Goal: Task Accomplishment & Management: Use online tool/utility

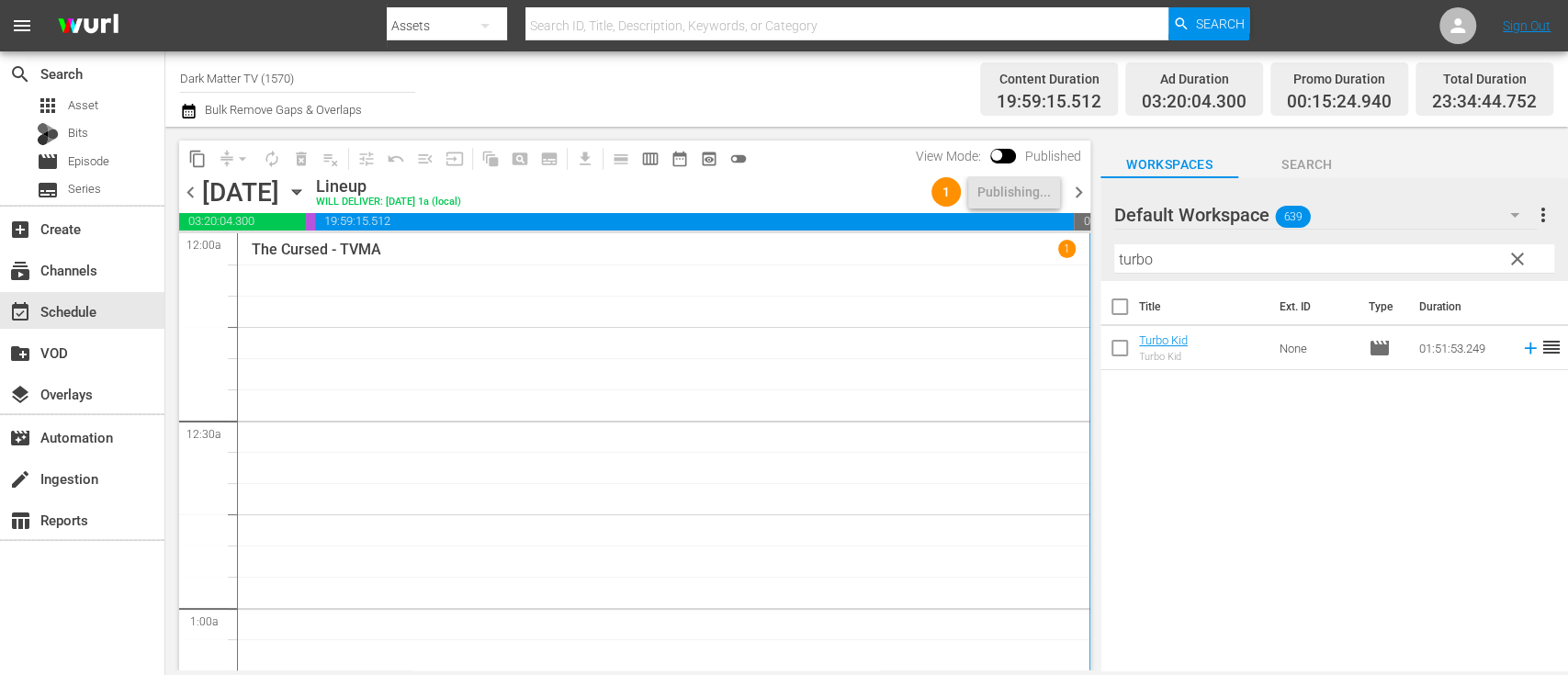
scroll to position [8884, 0]
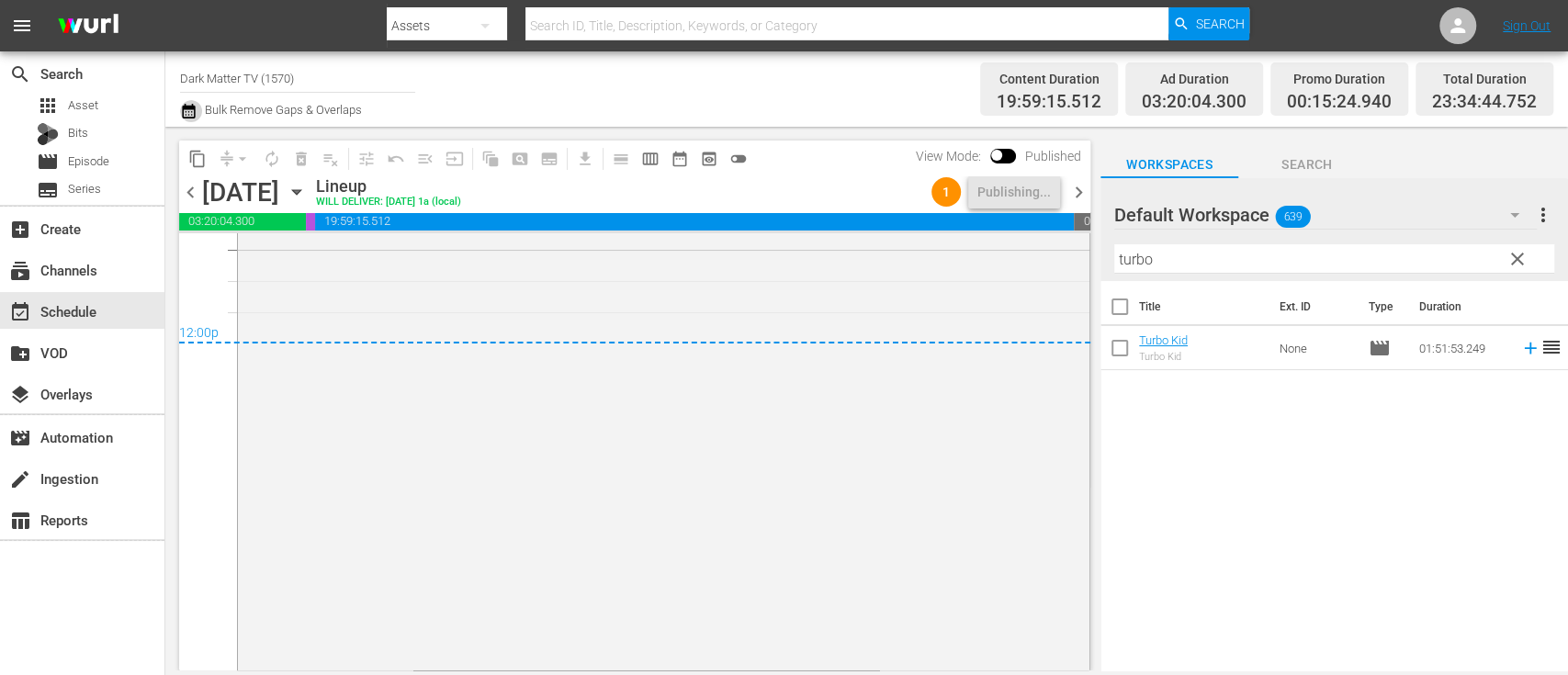
click at [192, 112] on icon "button" at bounding box center [189, 111] width 18 height 22
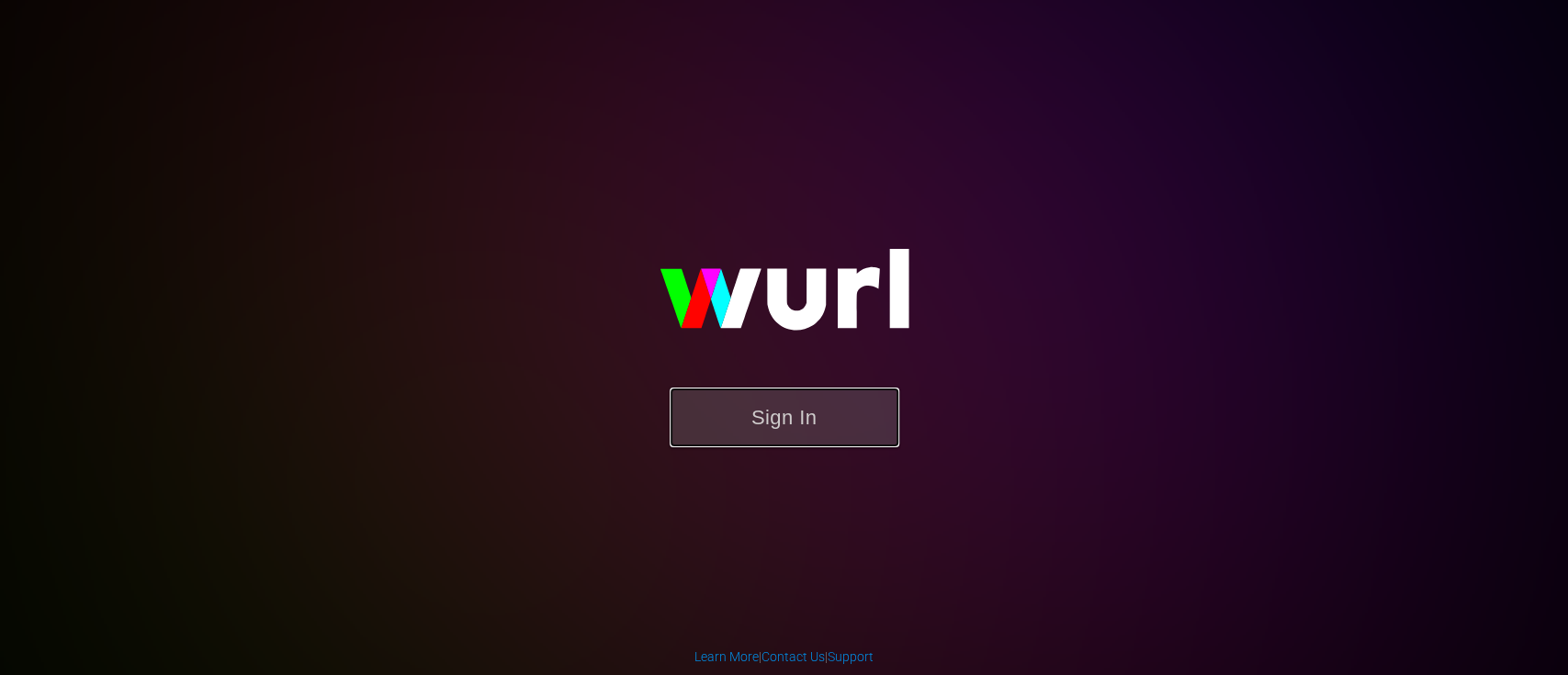
click at [796, 413] on button "Sign In" at bounding box center [784, 417] width 230 height 60
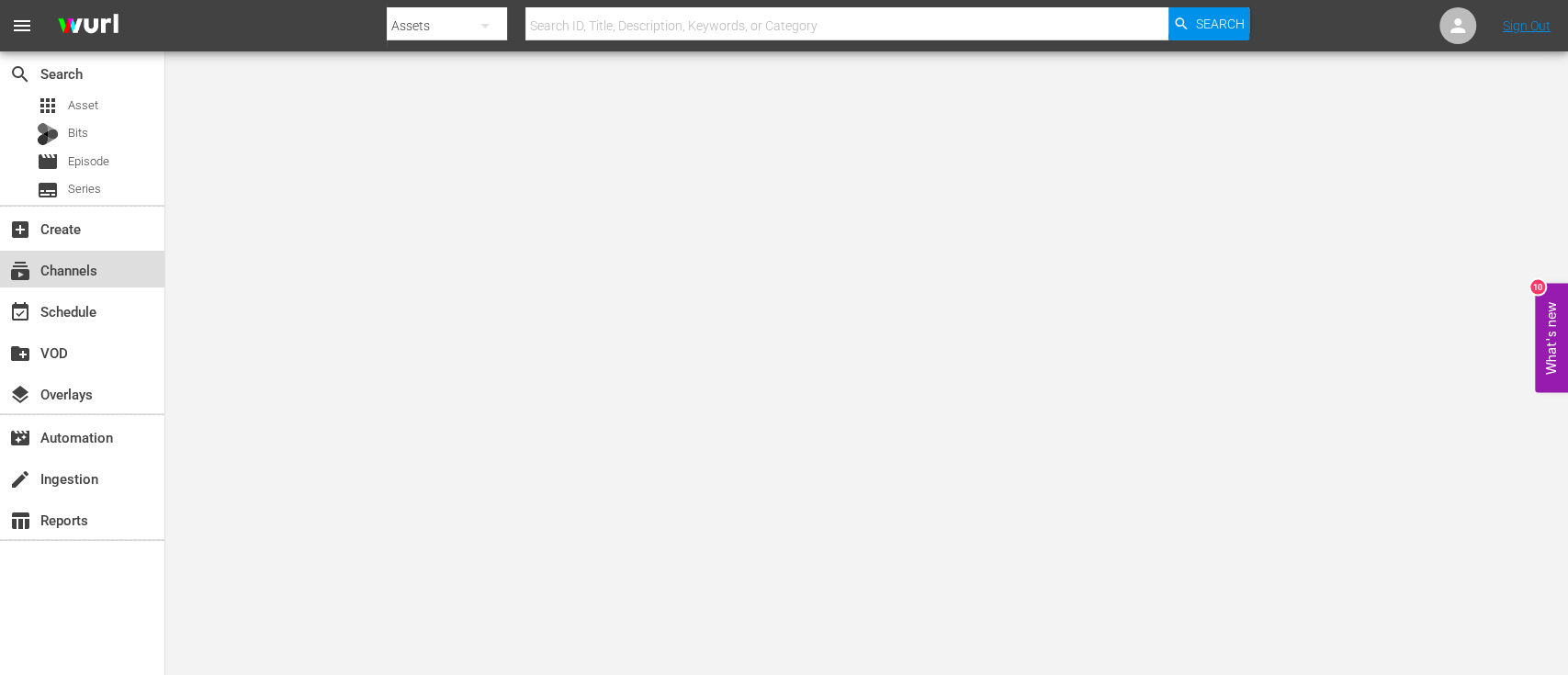
click at [80, 268] on div "subscriptions Channels" at bounding box center [51, 267] width 103 height 17
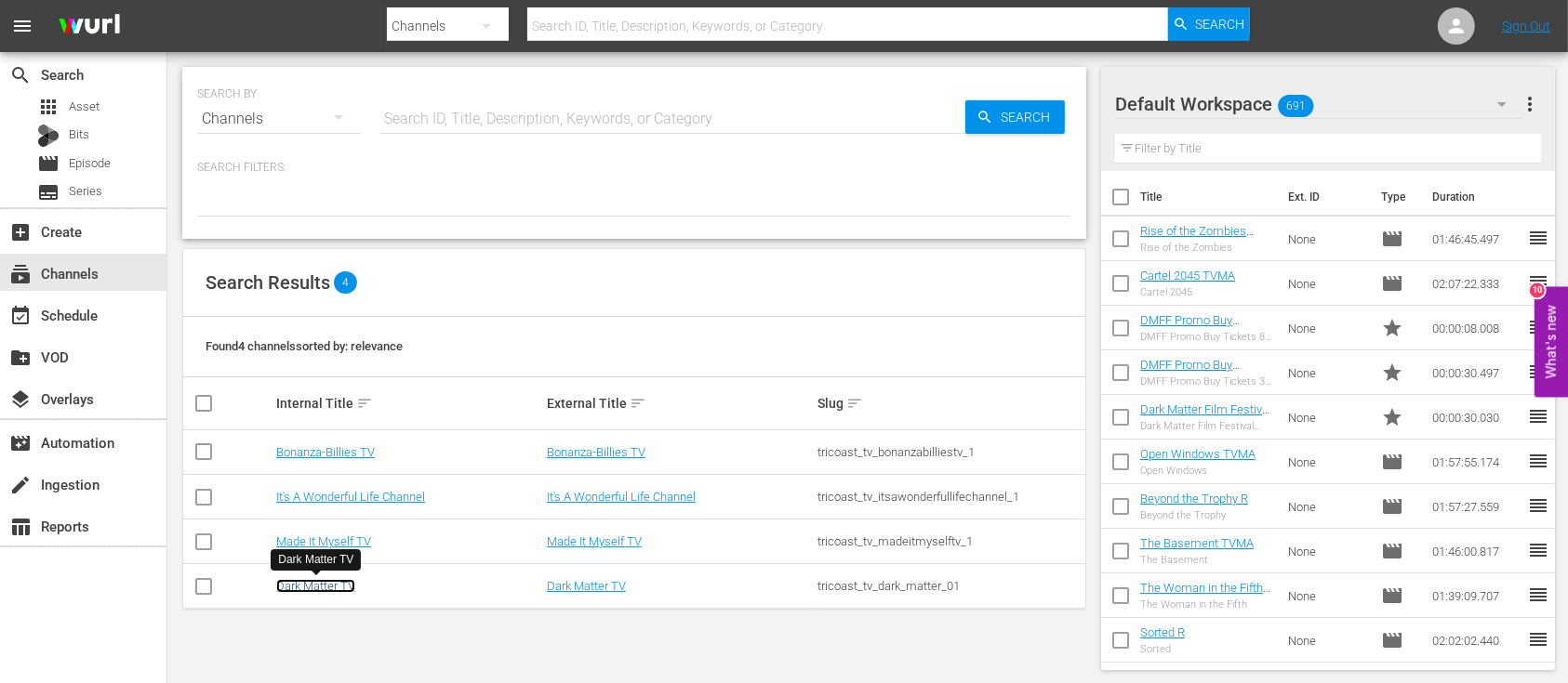
click at [319, 582] on link "Dark Matter TV" at bounding box center [316, 586] width 79 height 14
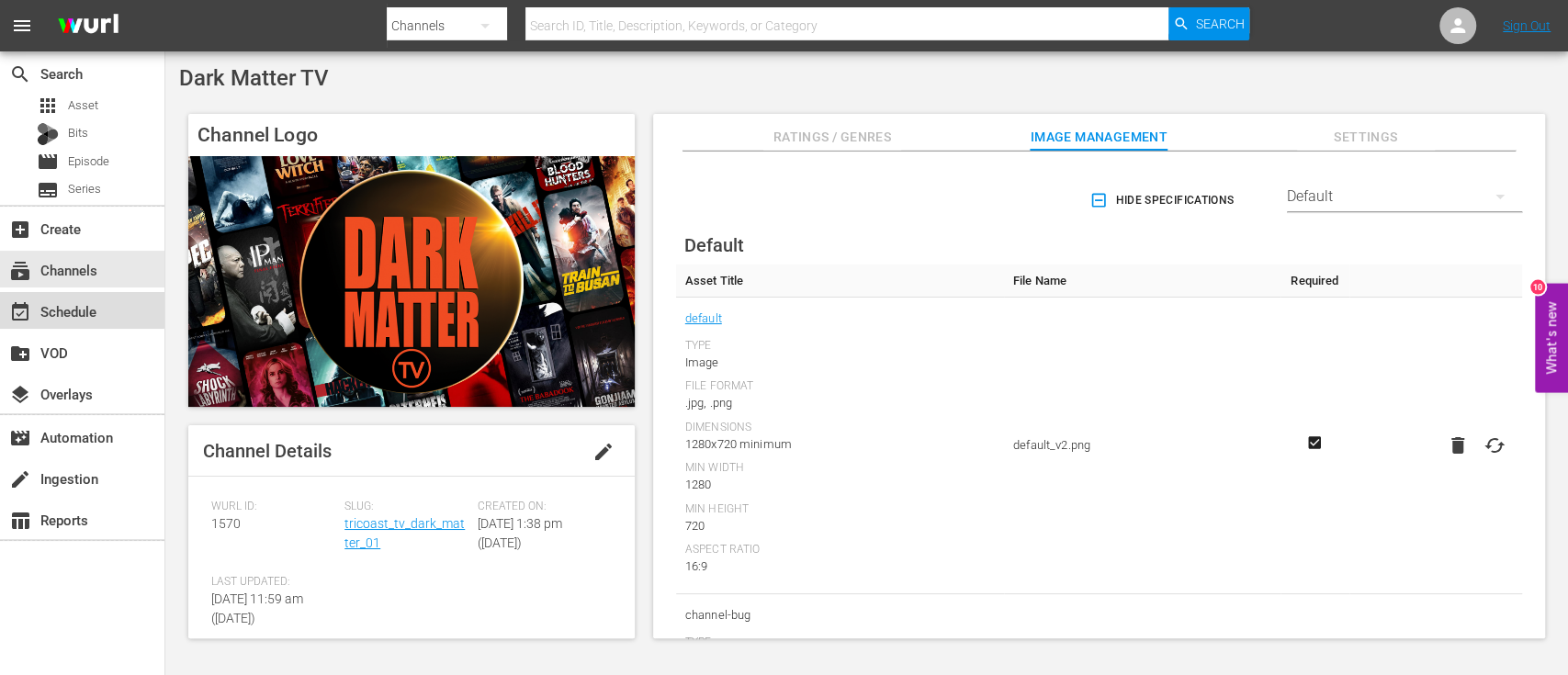
click at [71, 304] on div "event_available Schedule" at bounding box center [51, 308] width 103 height 17
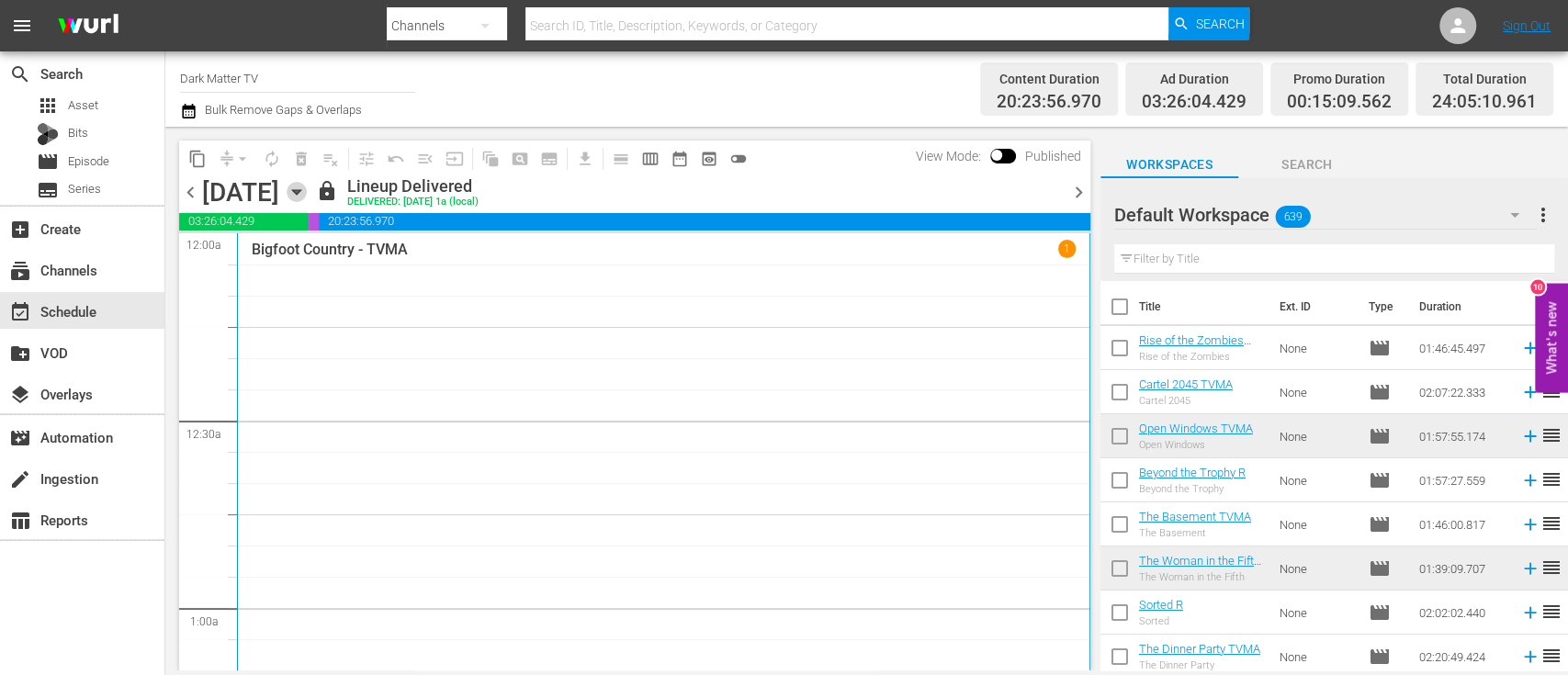
click at [307, 199] on icon "button" at bounding box center [296, 192] width 21 height 21
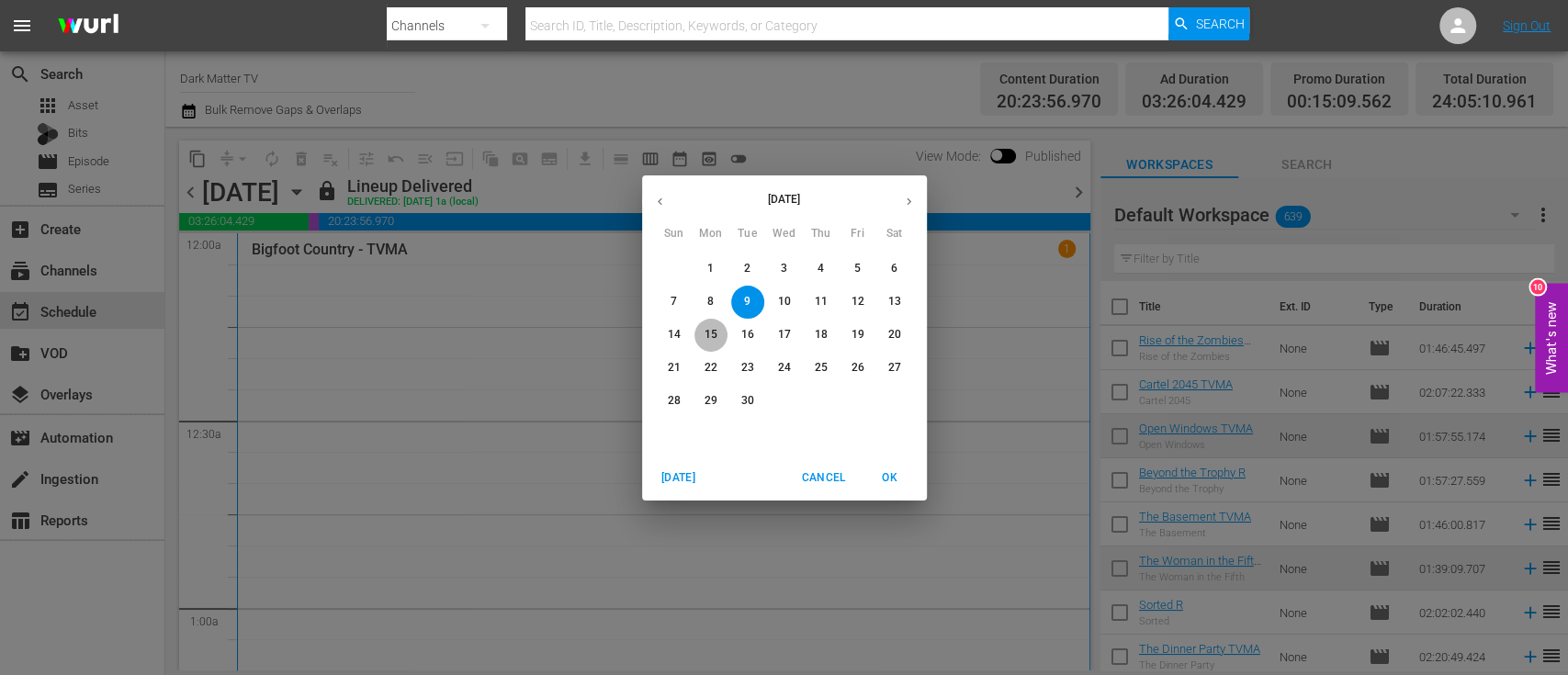
click at [709, 333] on p "15" at bounding box center [709, 335] width 13 height 16
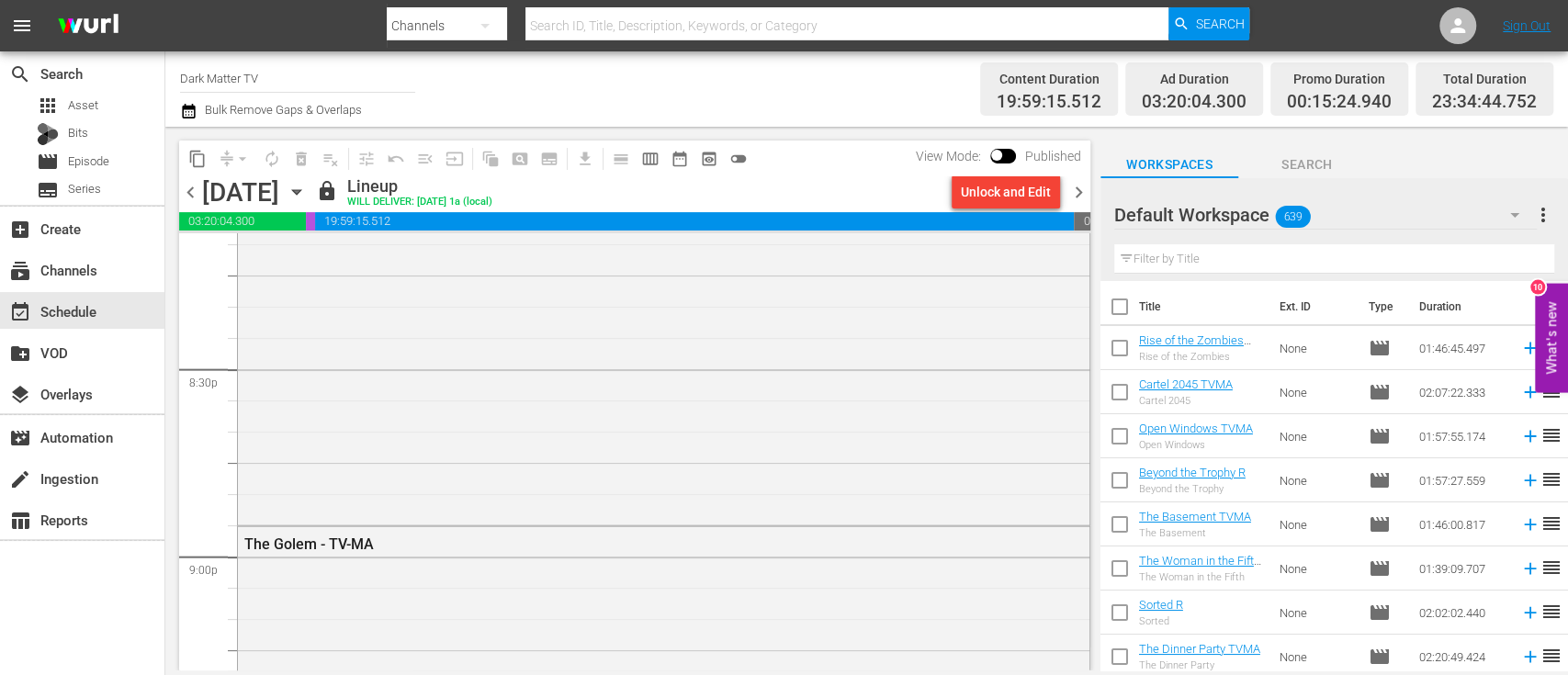
scroll to position [7546, 0]
click at [1077, 188] on span "chevron_right" at bounding box center [1078, 192] width 22 height 22
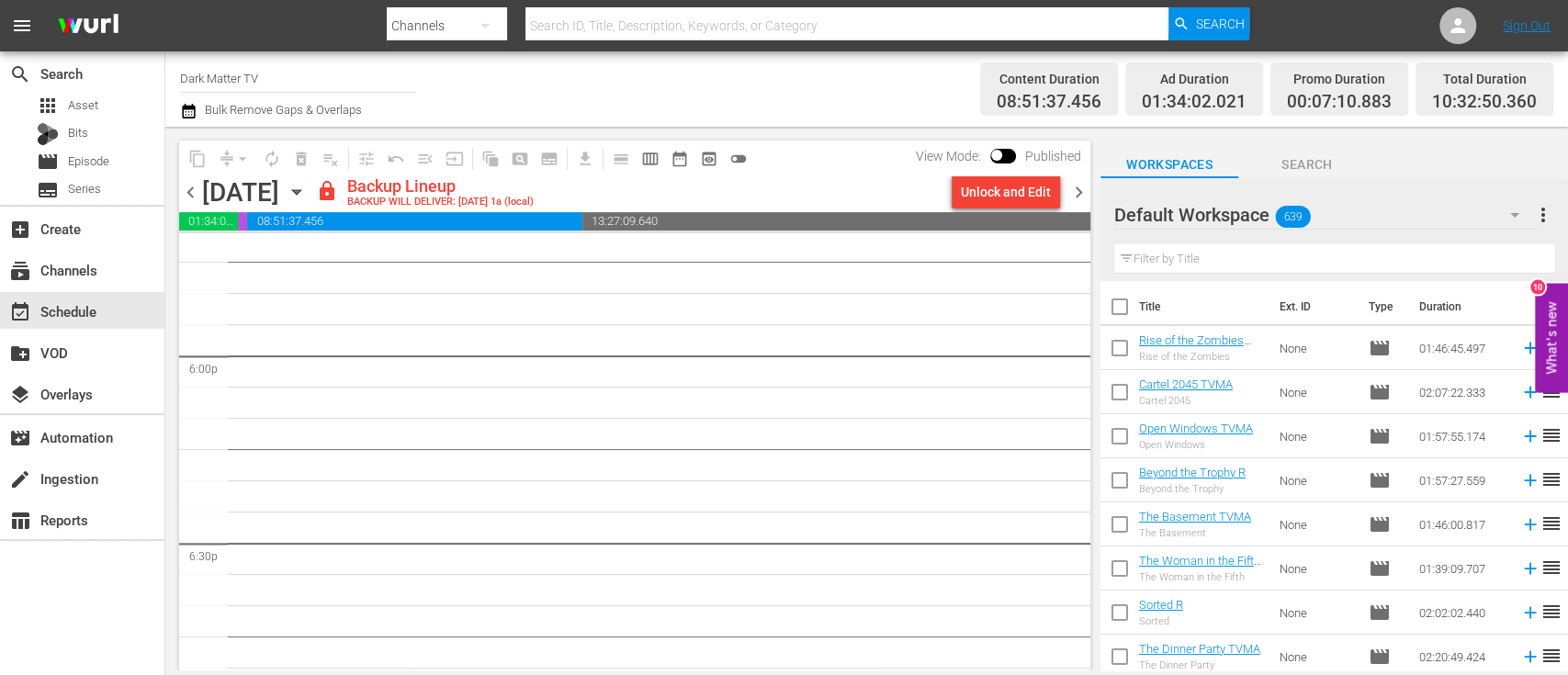
scroll to position [6618, 0]
click at [984, 192] on div "Unlock and Edit" at bounding box center [1006, 192] width 90 height 33
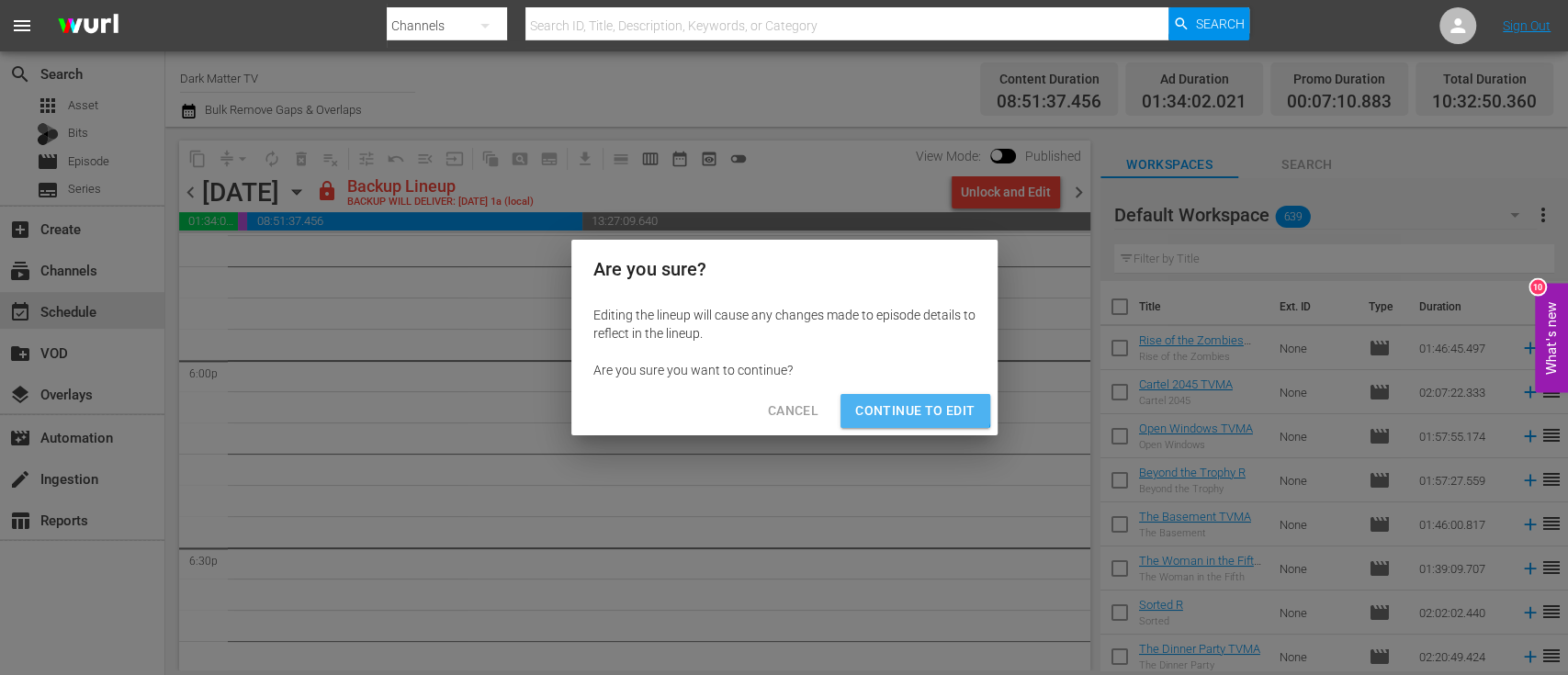
click at [897, 403] on span "Continue to Edit" at bounding box center [915, 410] width 119 height 22
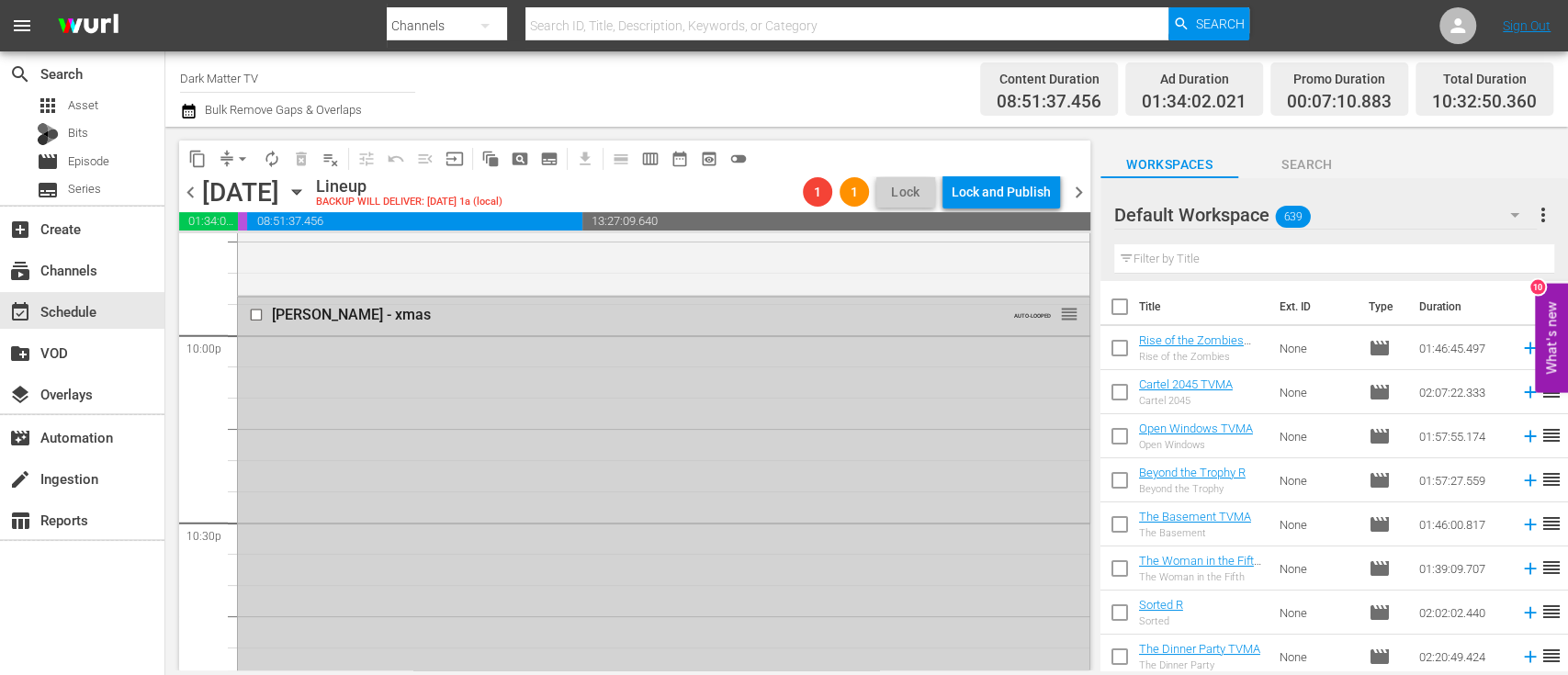
scroll to position [8144, 0]
click at [262, 309] on input "checkbox" at bounding box center [258, 313] width 20 height 16
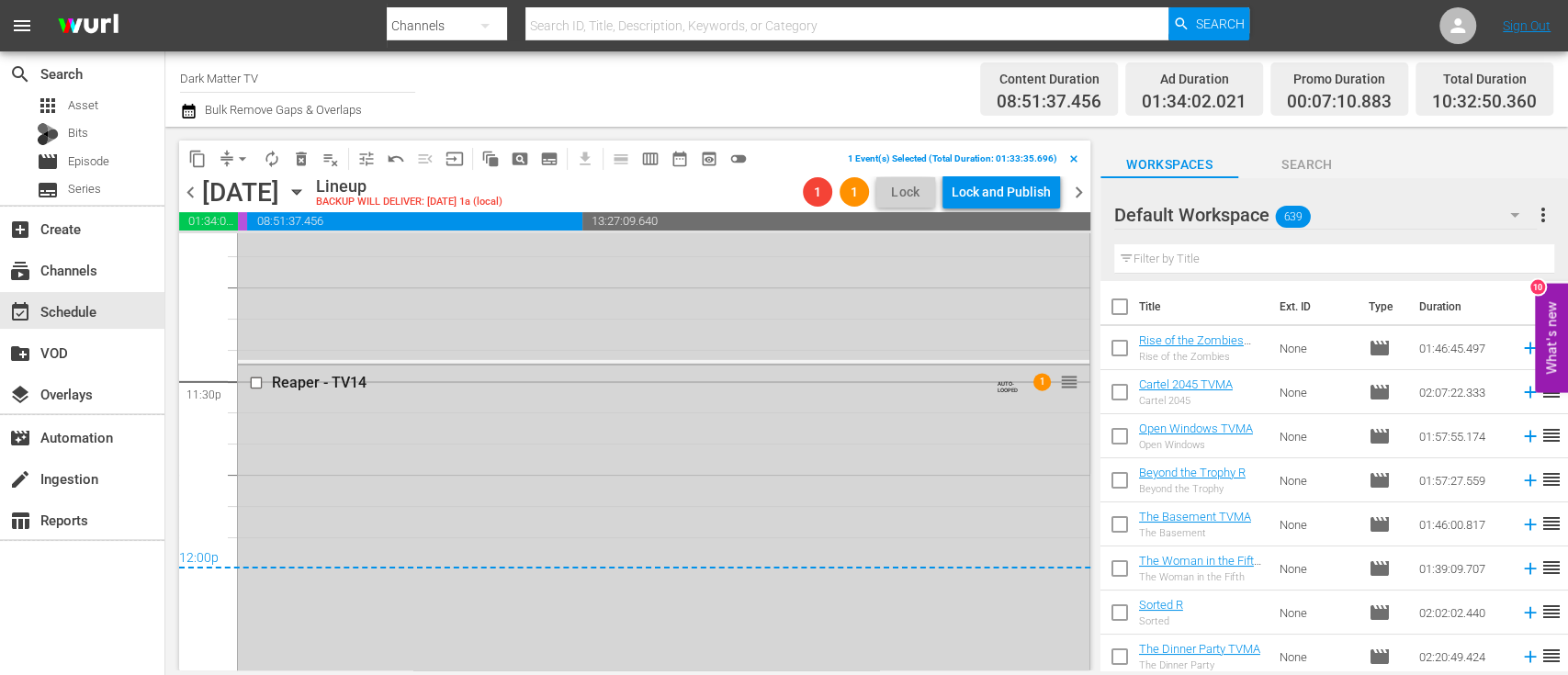
scroll to position [8659, 0]
click at [255, 384] on input "checkbox" at bounding box center [258, 382] width 20 height 16
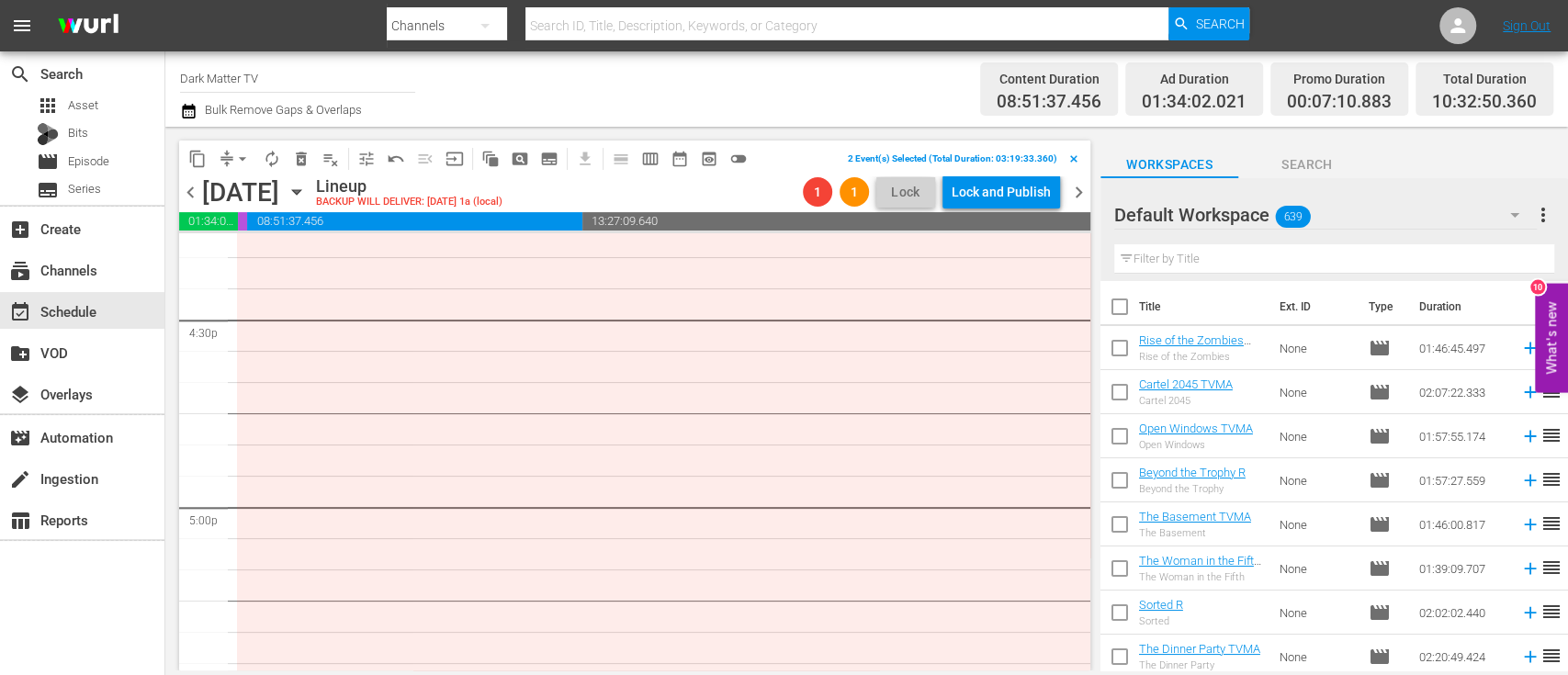
scroll to position [6092, 0]
click at [301, 159] on span "delete_forever_outlined" at bounding box center [301, 158] width 19 height 19
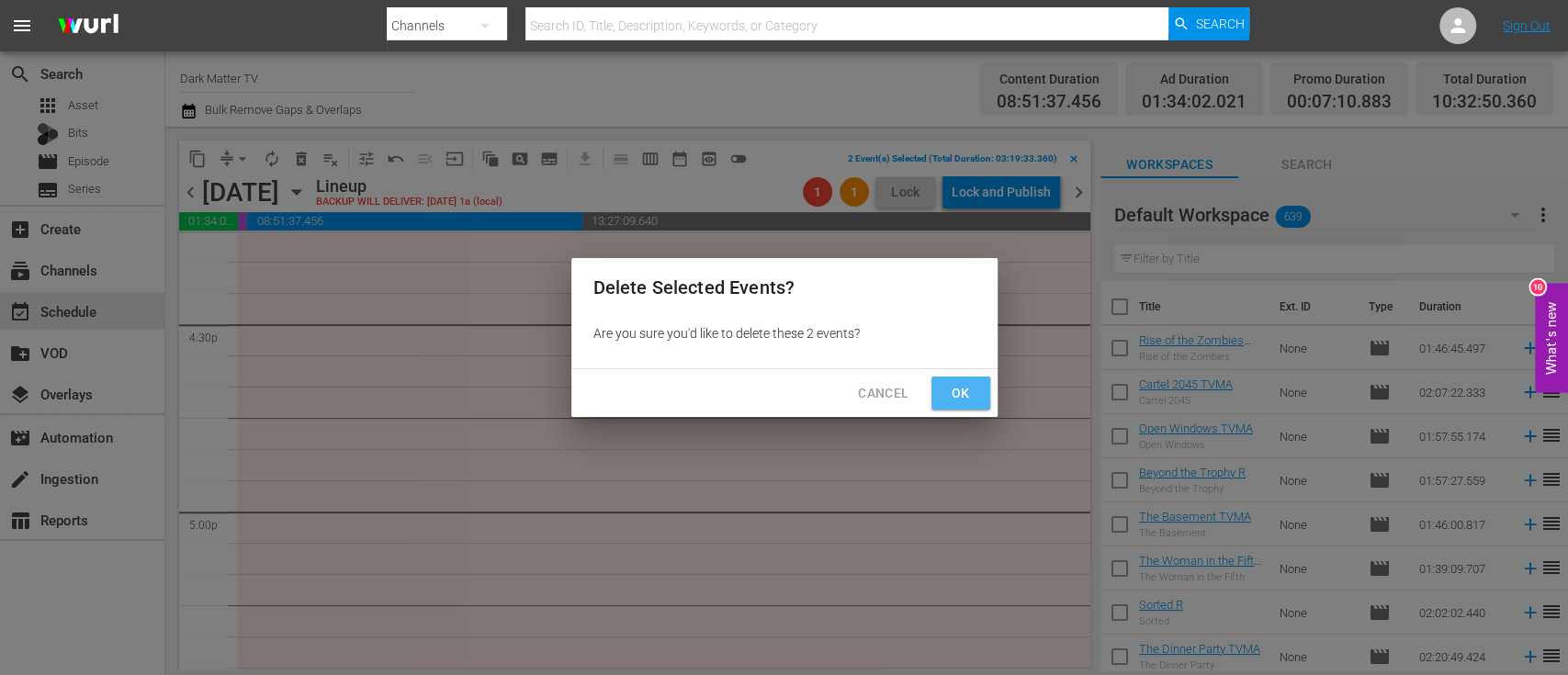
click at [960, 397] on span "Ok" at bounding box center [961, 393] width 29 height 22
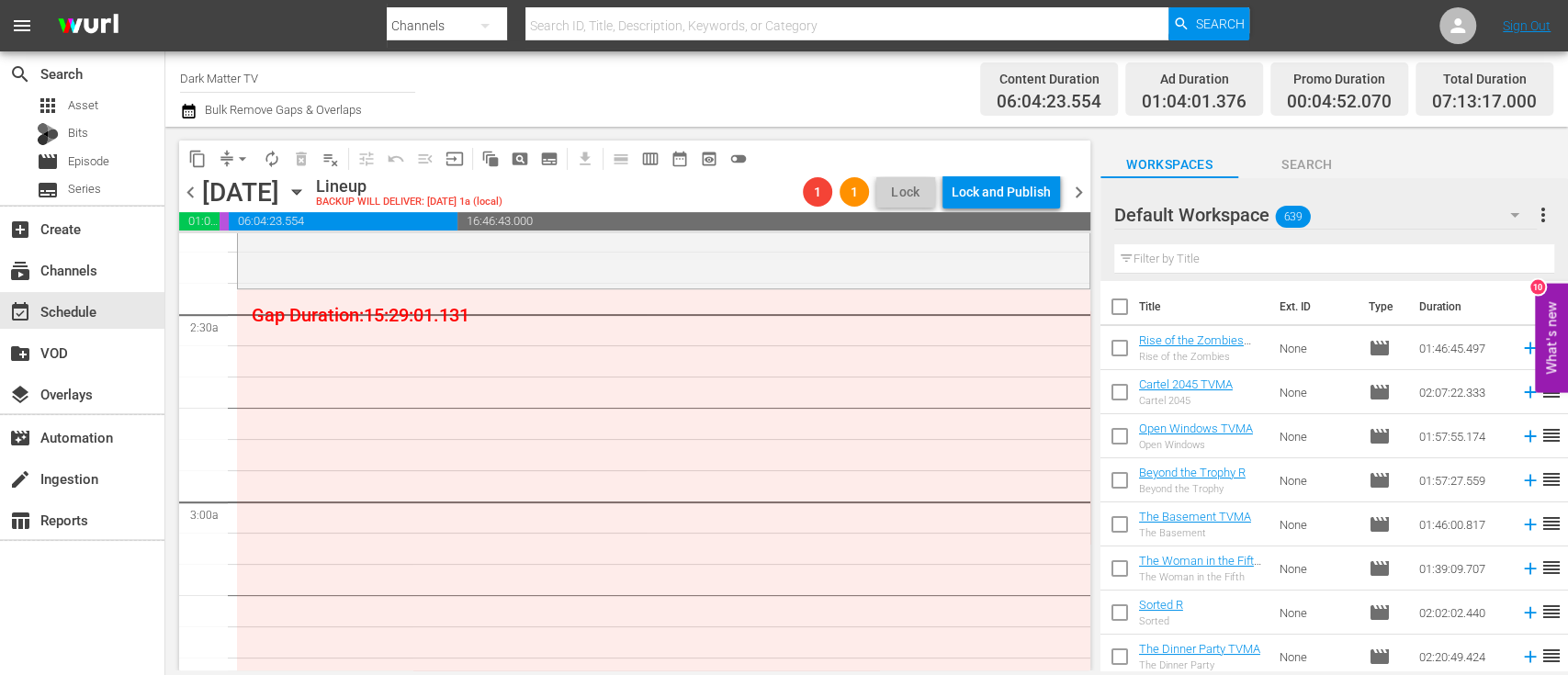
scroll to position [0, 0]
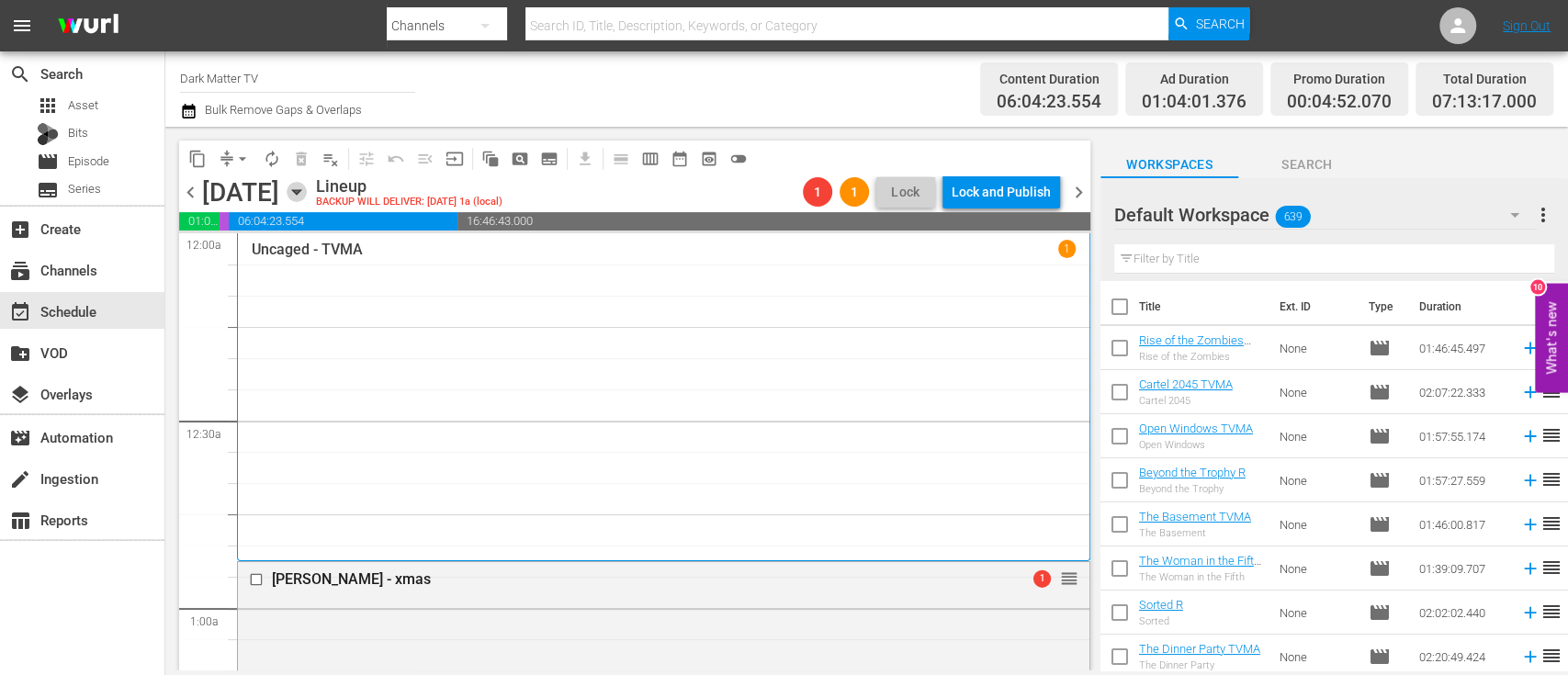
click at [300, 190] on icon "button" at bounding box center [296, 192] width 8 height 5
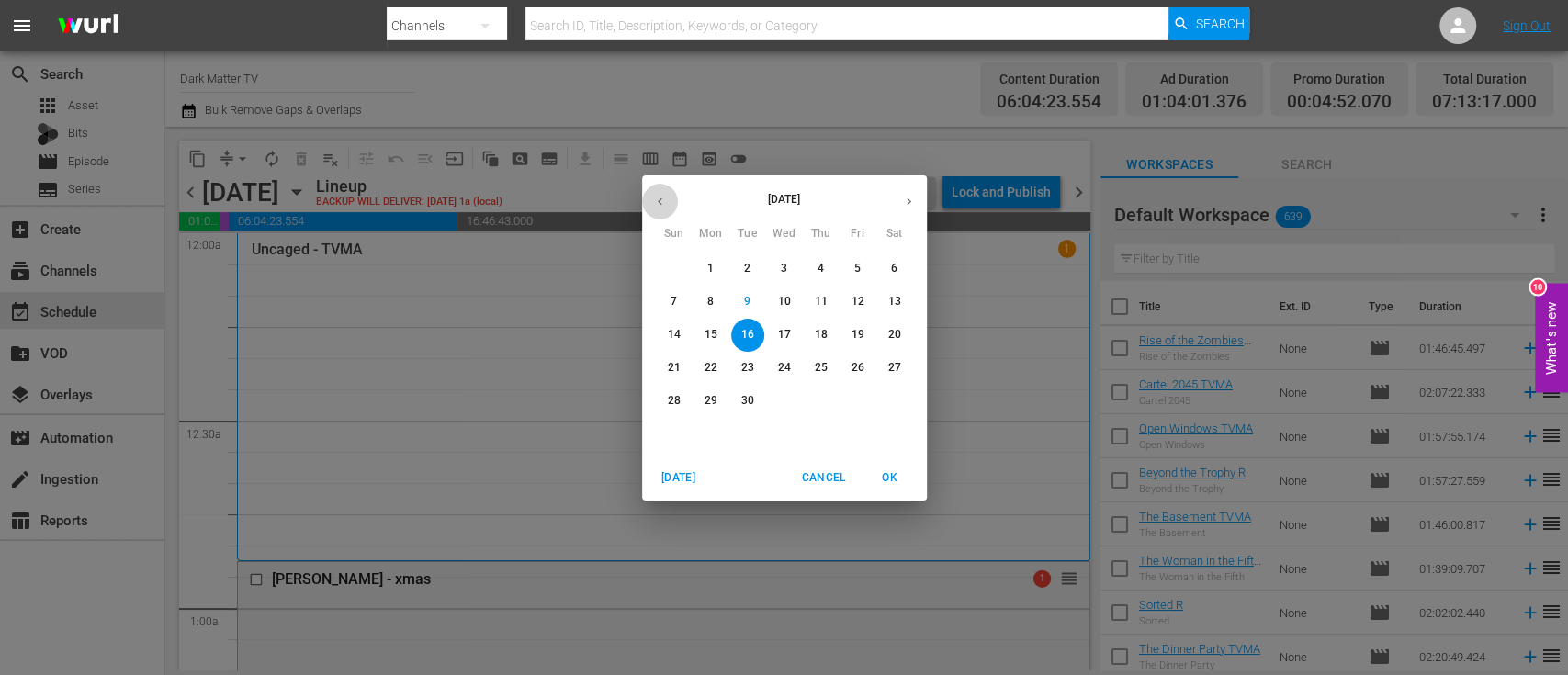
click at [662, 202] on icon "button" at bounding box center [660, 202] width 14 height 14
click at [673, 298] on p "4" at bounding box center [673, 301] width 7 height 16
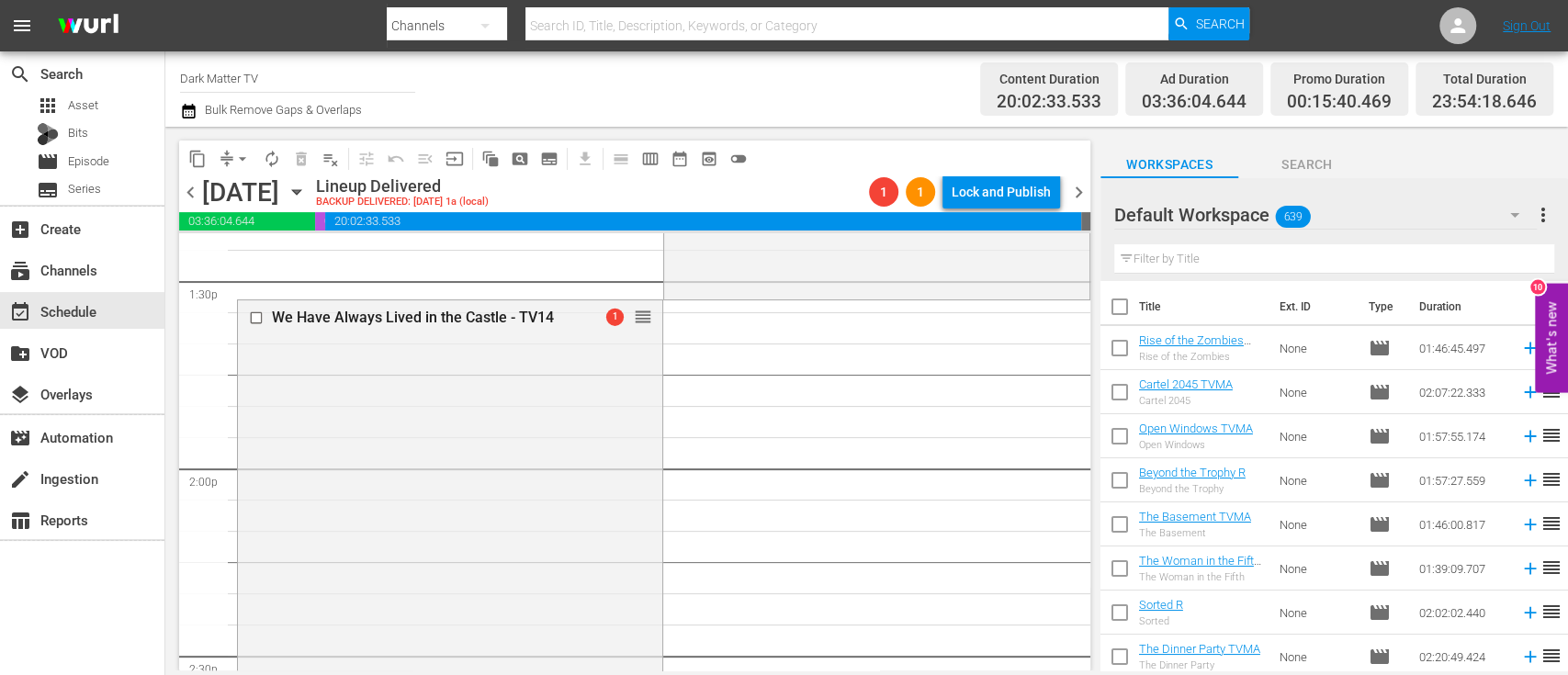
scroll to position [5016, 0]
click at [191, 195] on span "chevron_left" at bounding box center [190, 192] width 22 height 22
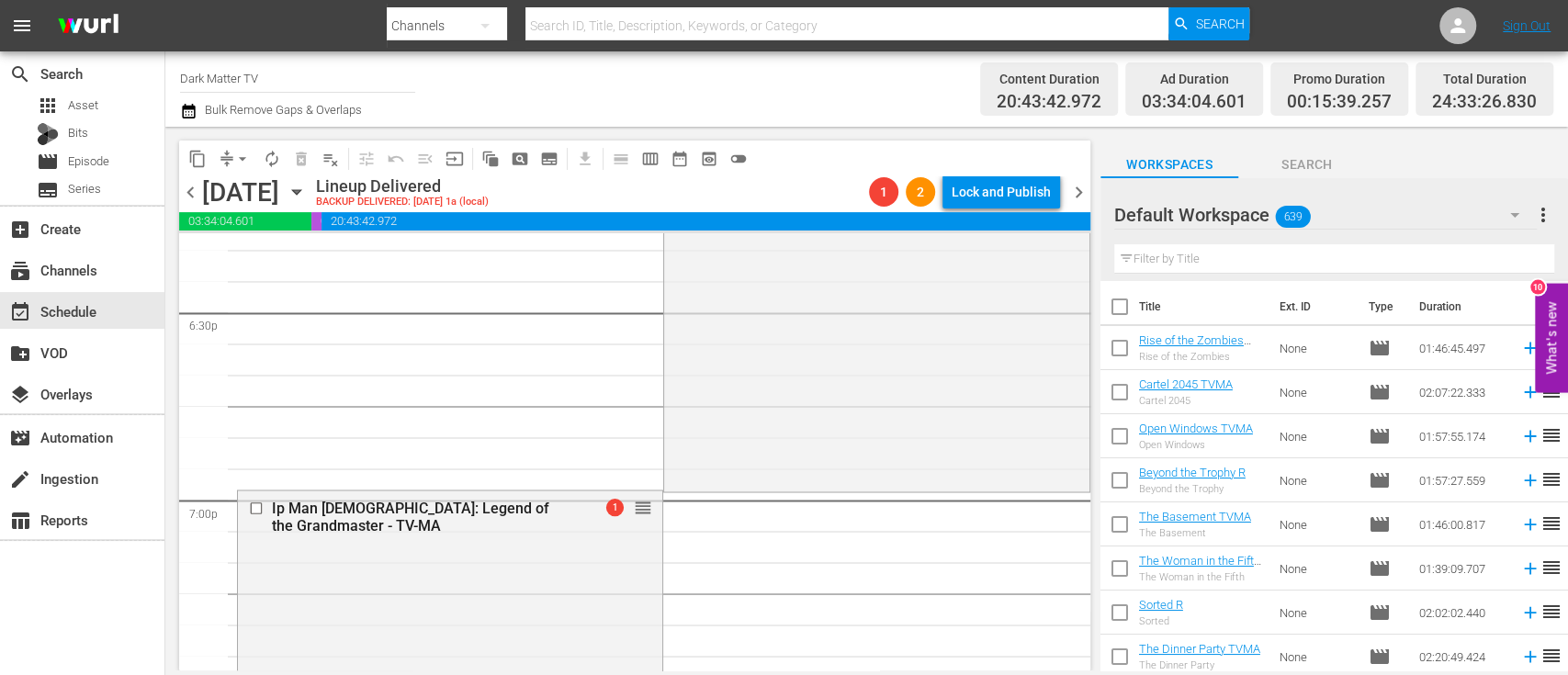
scroll to position [6858, 0]
click at [192, 156] on span "content_copy" at bounding box center [197, 158] width 19 height 19
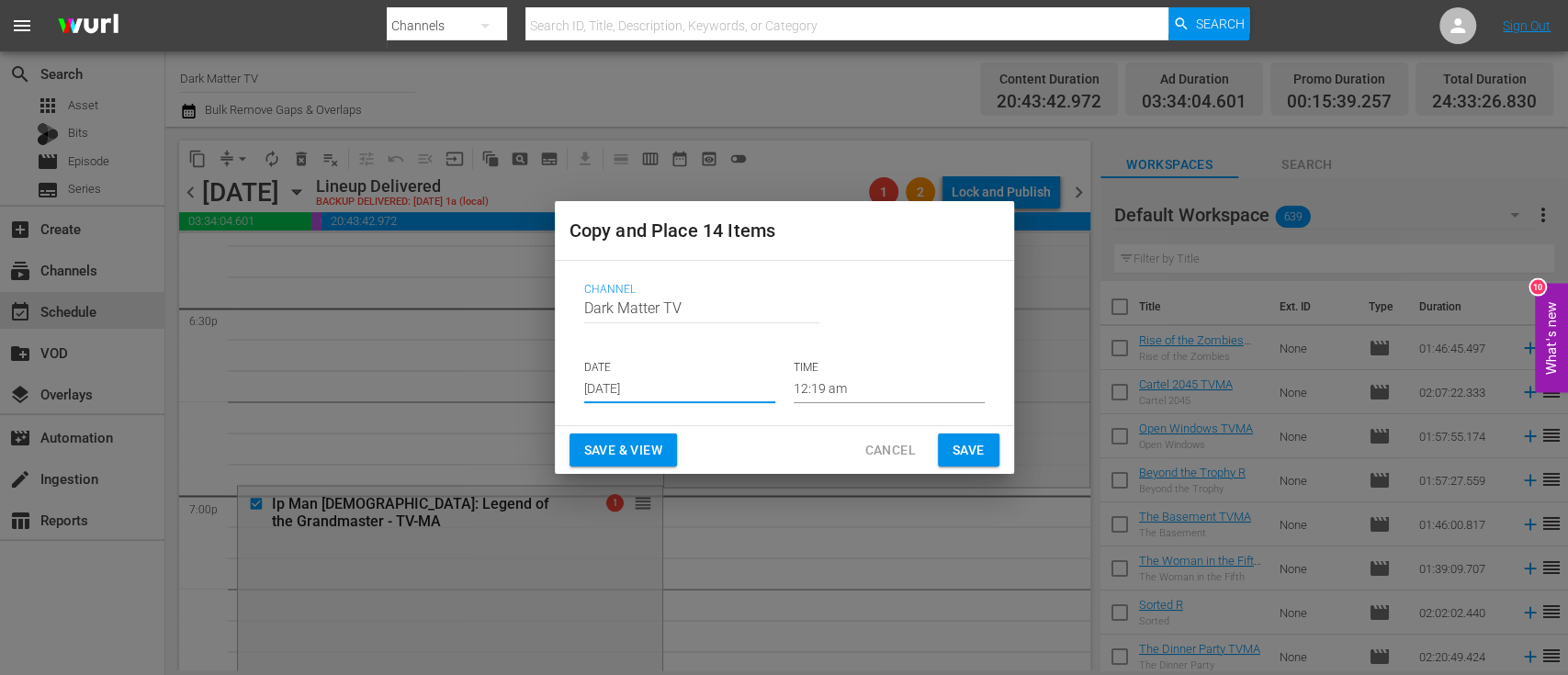
click at [713, 400] on input "Sep 11th 2025" at bounding box center [679, 389] width 191 height 27
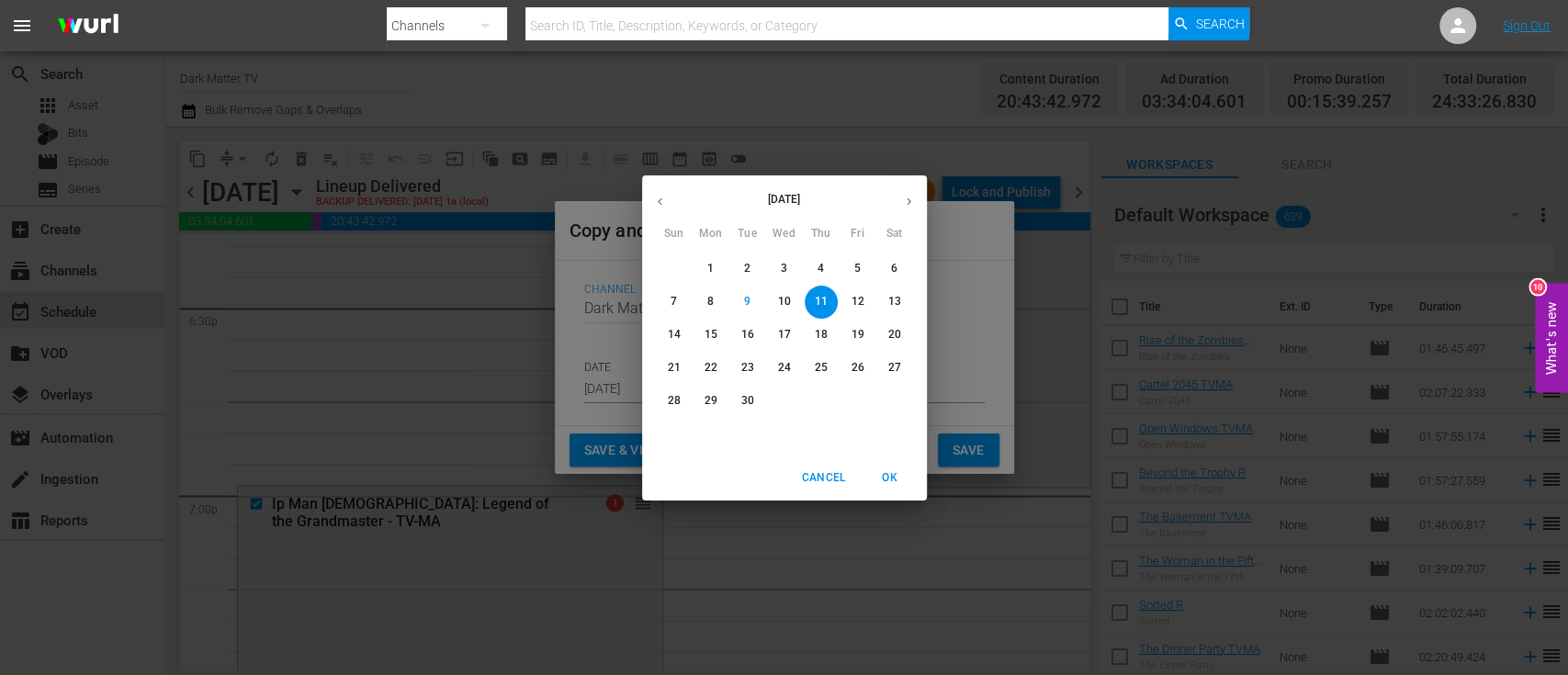
click at [747, 339] on p "16" at bounding box center [746, 335] width 13 height 16
type input "Sep 16th 2025"
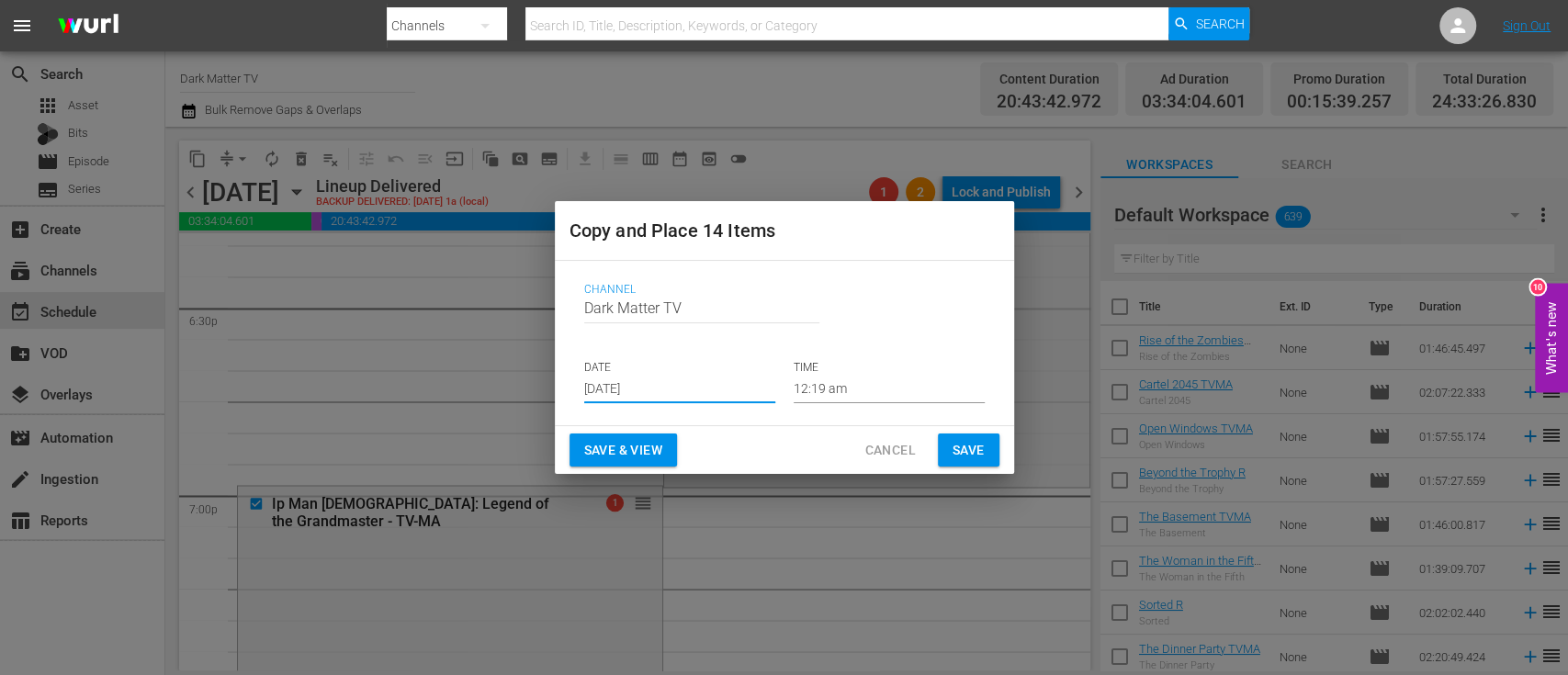
click at [650, 450] on span "Save & View" at bounding box center [623, 450] width 78 height 22
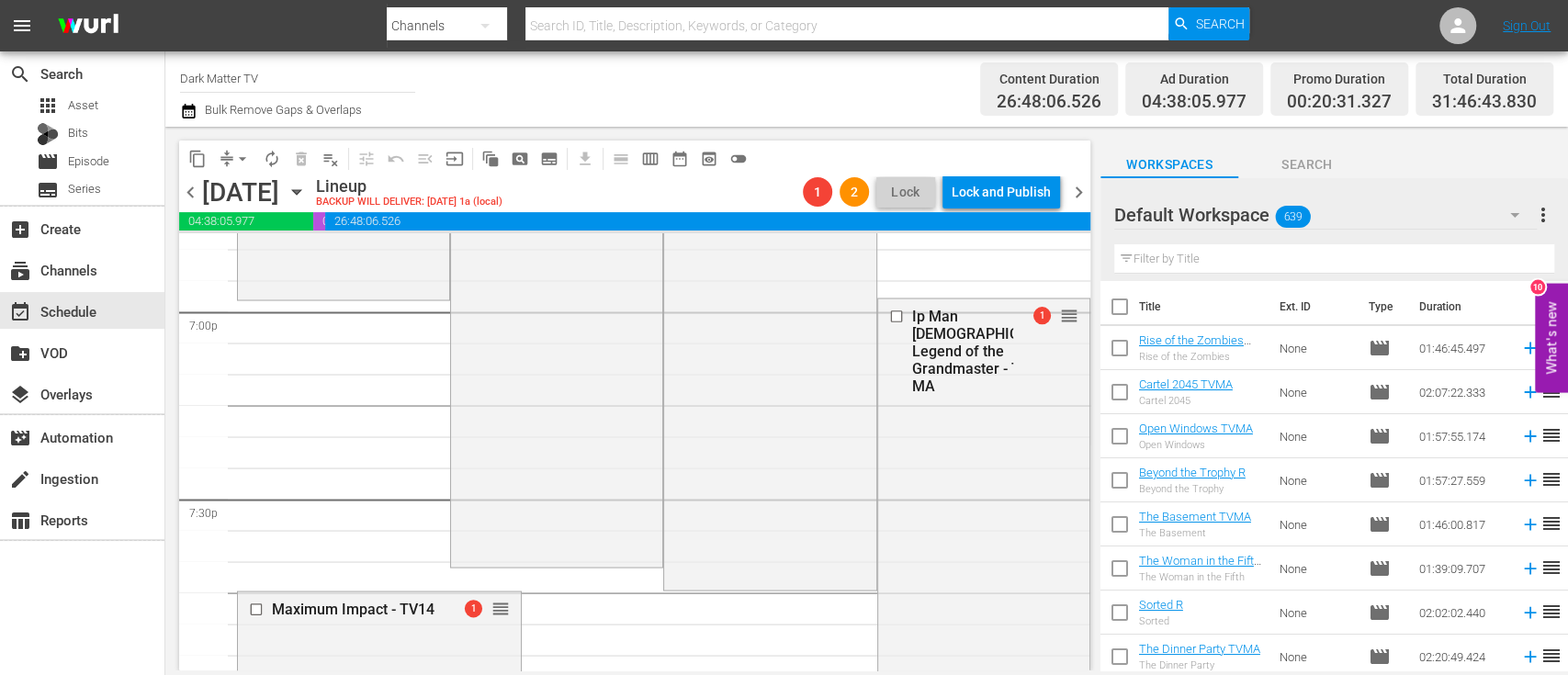
scroll to position [7041, 0]
click at [888, 320] on input "checkbox" at bounding box center [898, 317] width 20 height 16
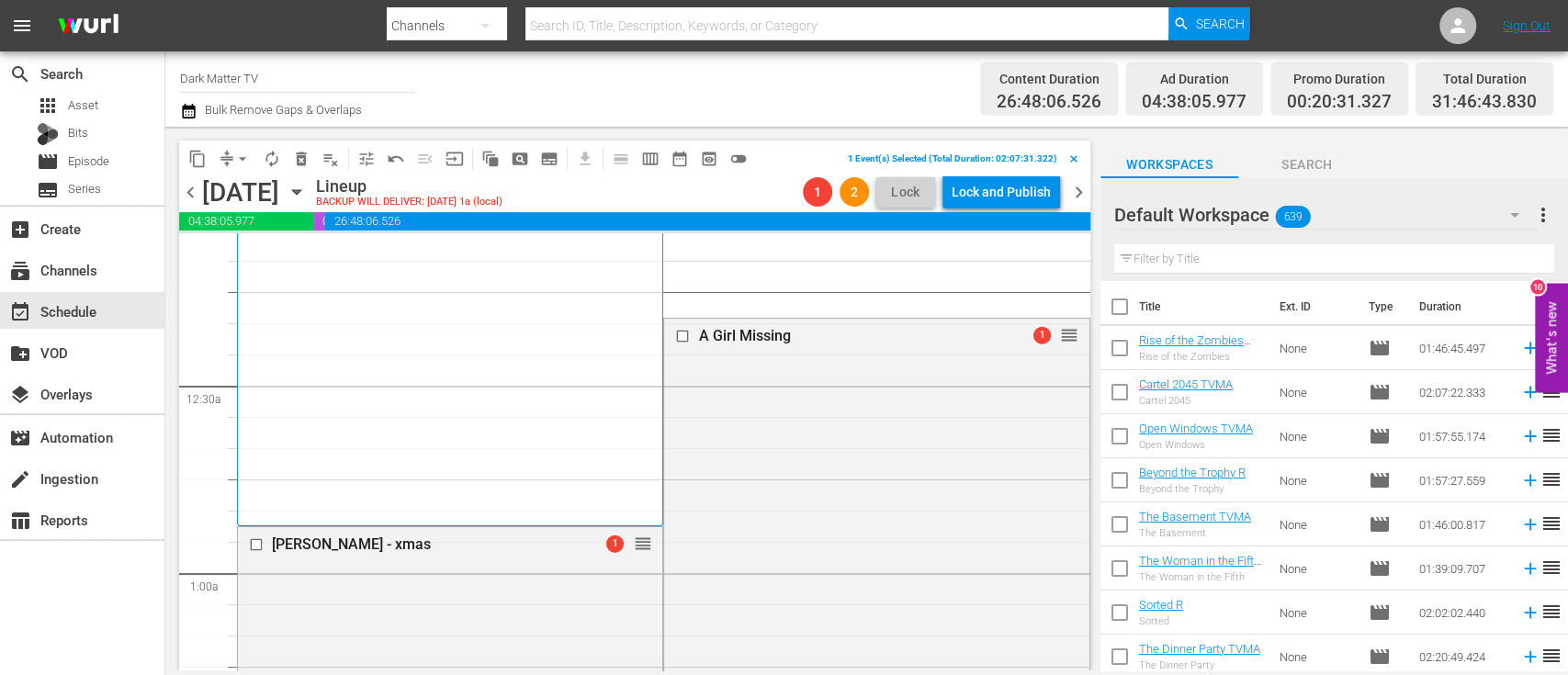
scroll to position [34, 0]
click at [253, 545] on input "checkbox" at bounding box center [258, 545] width 20 height 16
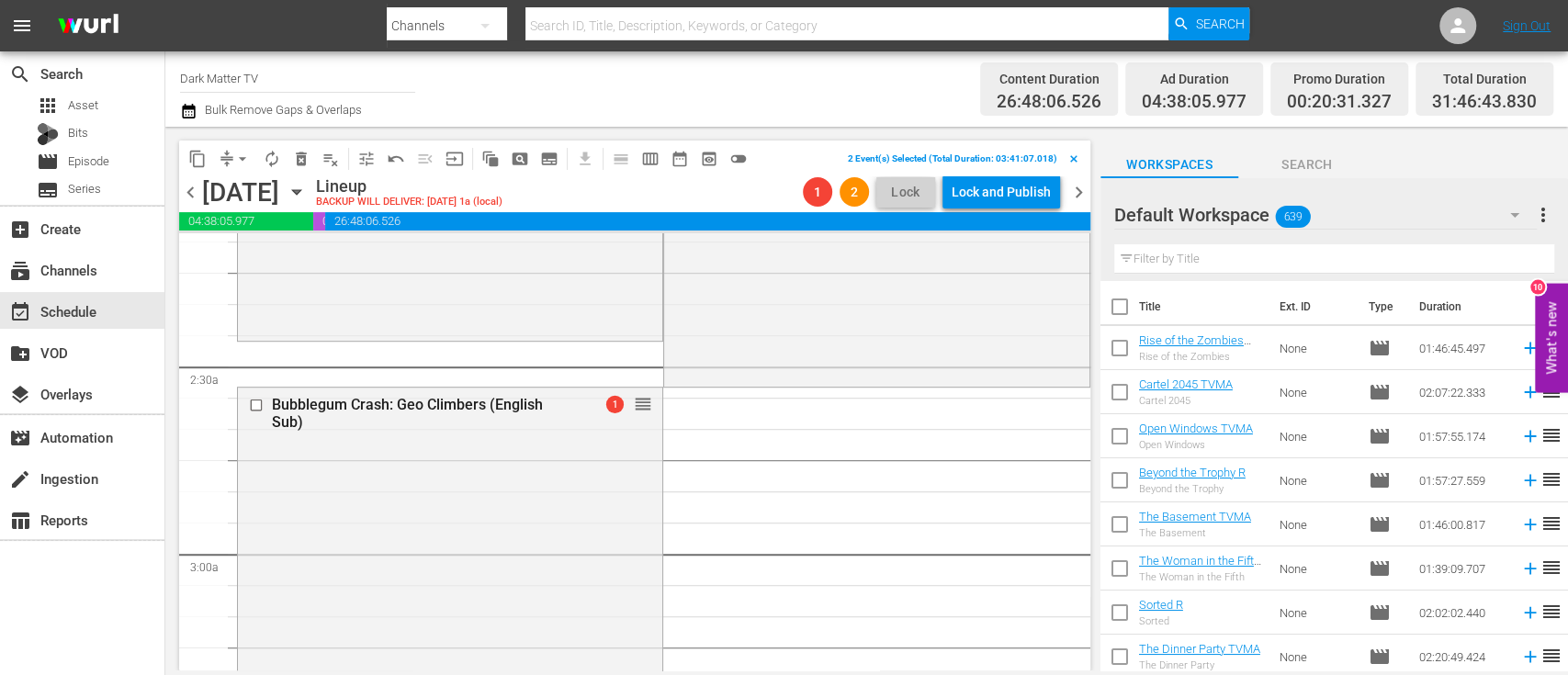
scroll to position [803, 0]
click at [257, 408] on input "checkbox" at bounding box center [258, 406] width 20 height 16
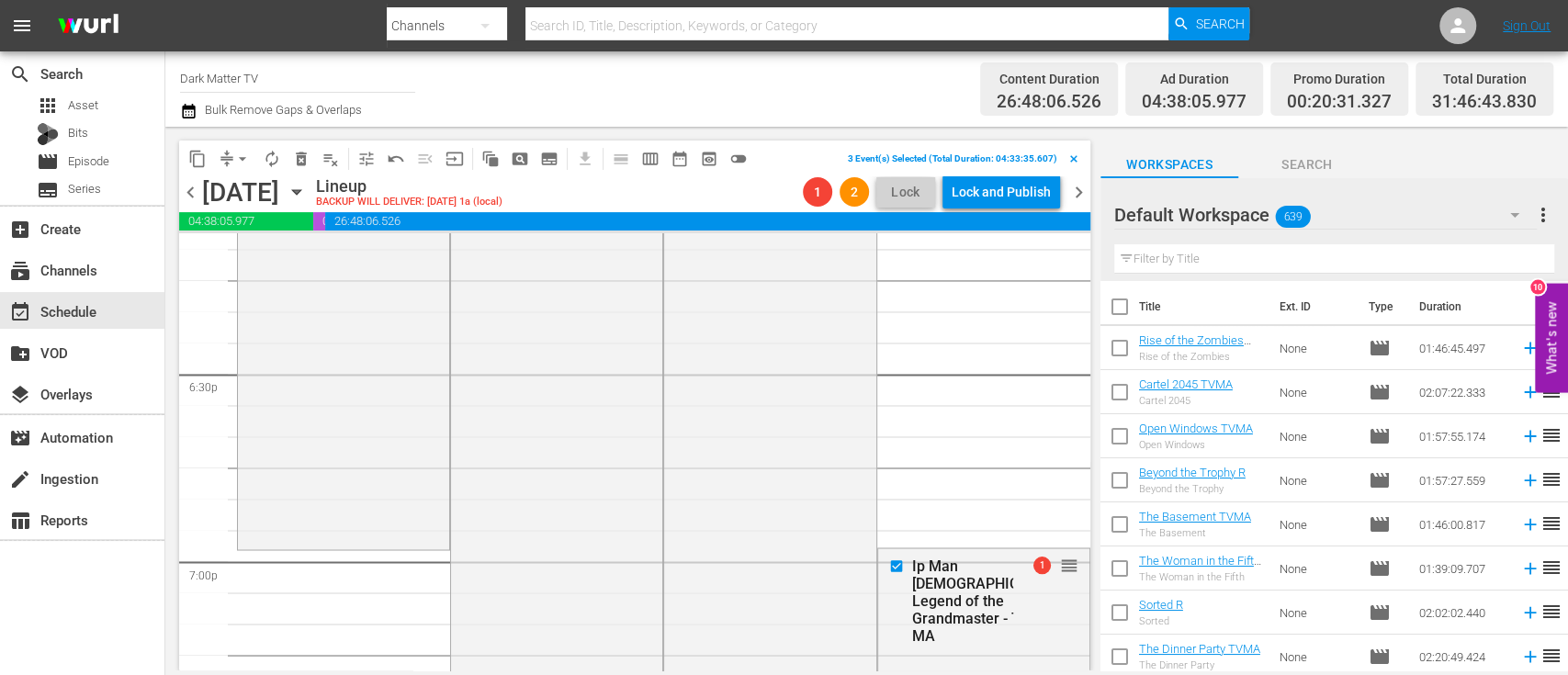
scroll to position [6795, 0]
click at [304, 167] on button "delete_forever_outlined" at bounding box center [301, 158] width 29 height 29
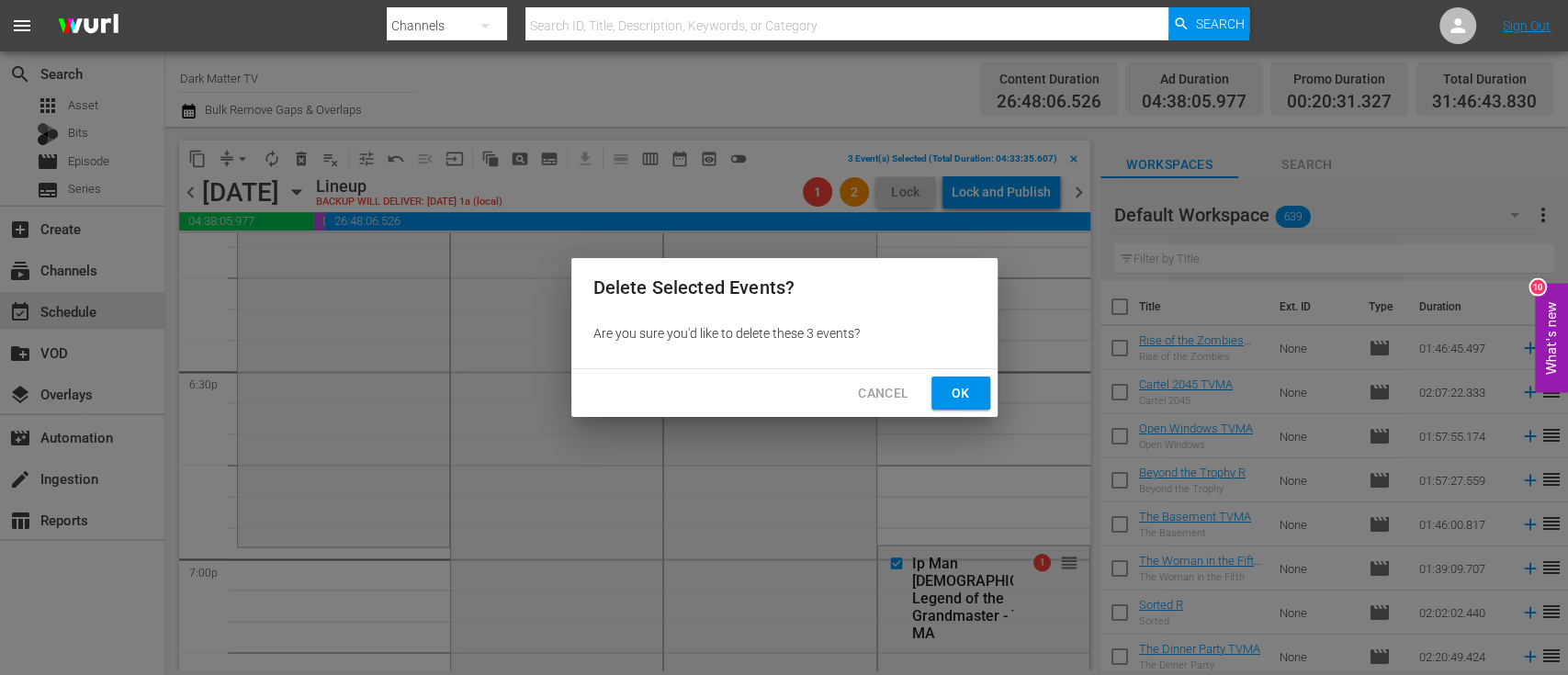
click at [967, 379] on button "Ok" at bounding box center [961, 393] width 59 height 34
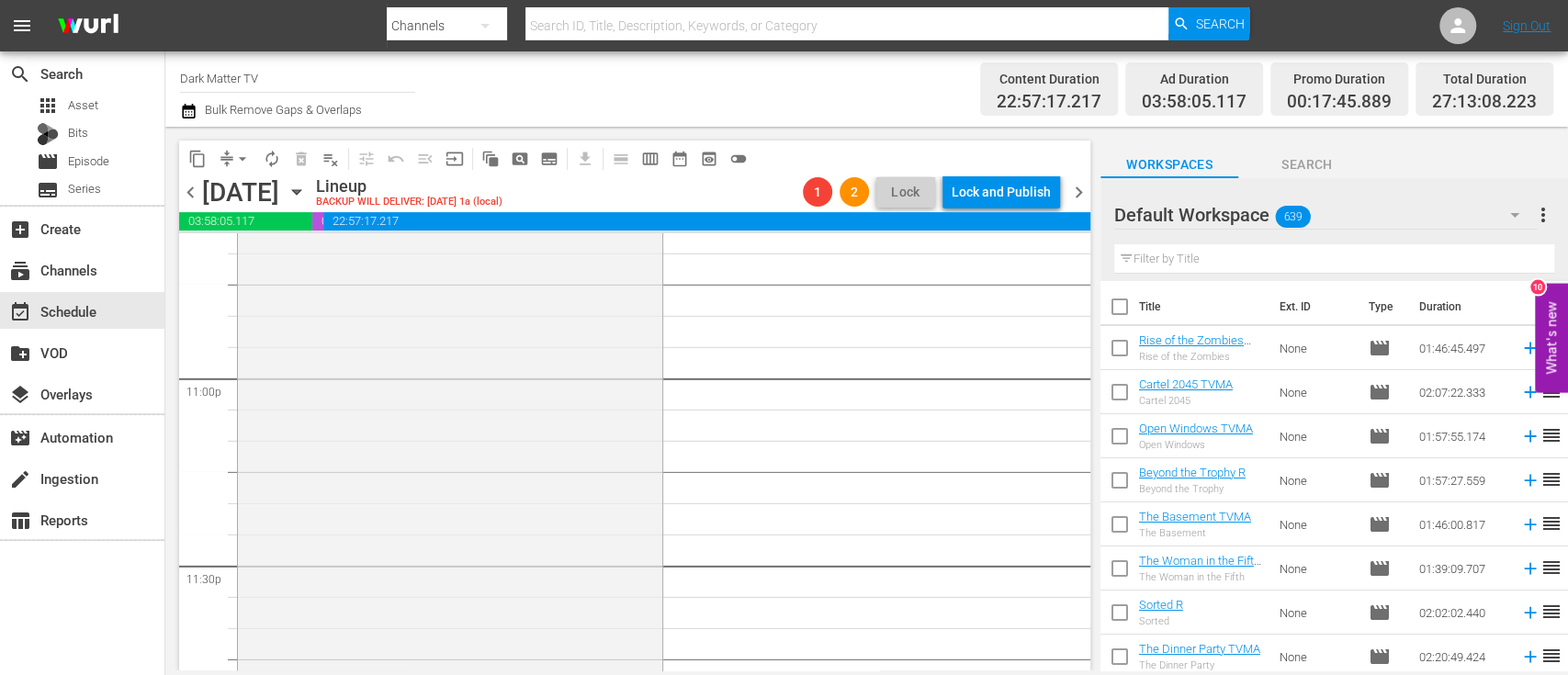
scroll to position [8260, 0]
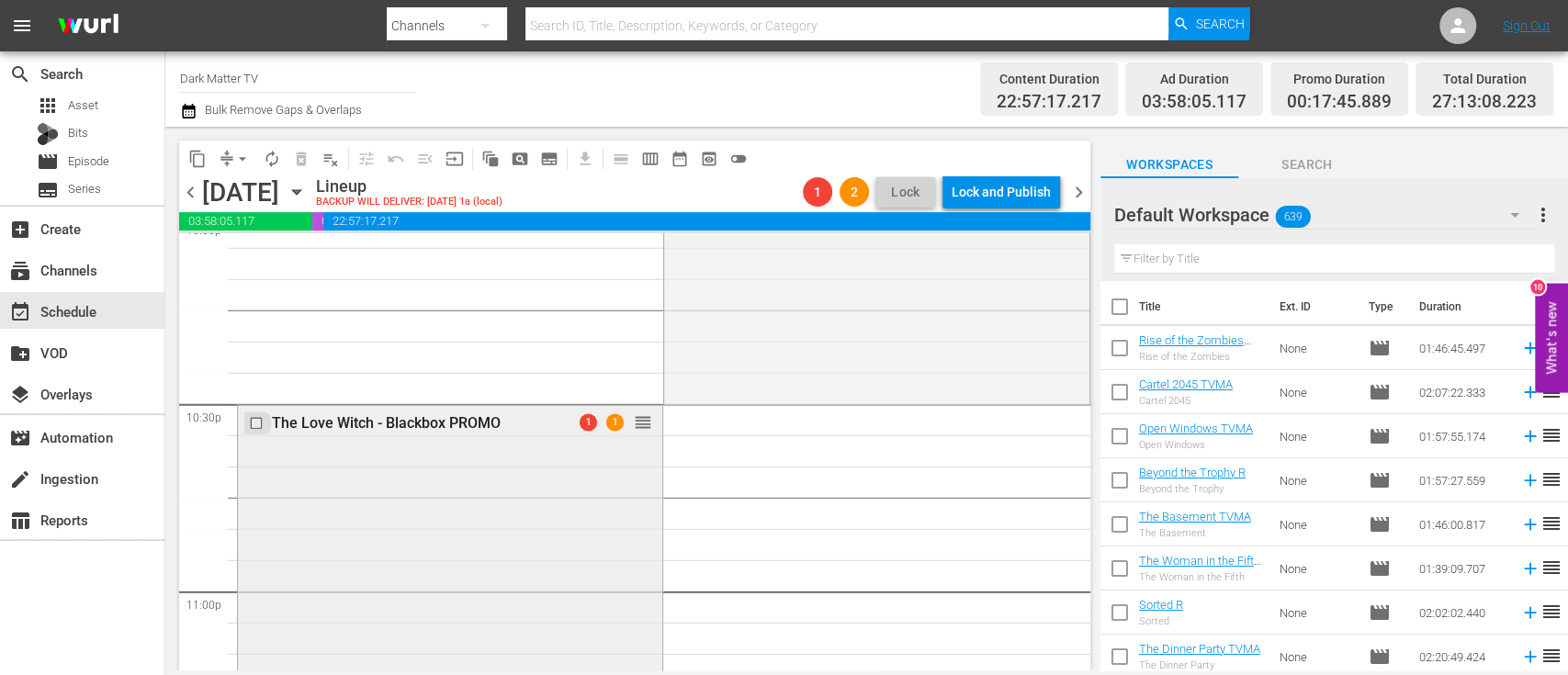
click at [254, 423] on input "checkbox" at bounding box center [258, 424] width 20 height 16
click at [301, 165] on span "delete_forever_outlined" at bounding box center [301, 158] width 19 height 19
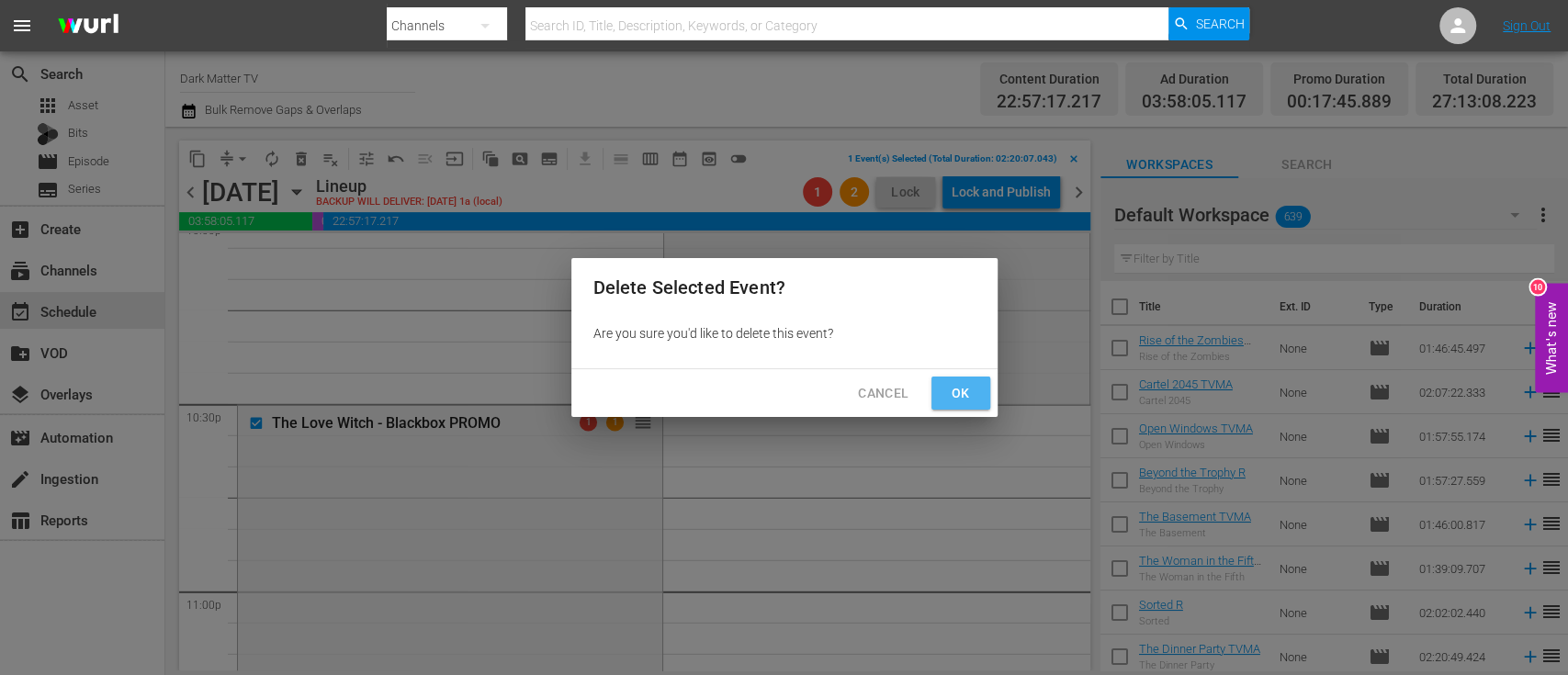
click at [963, 388] on span "Ok" at bounding box center [961, 393] width 29 height 22
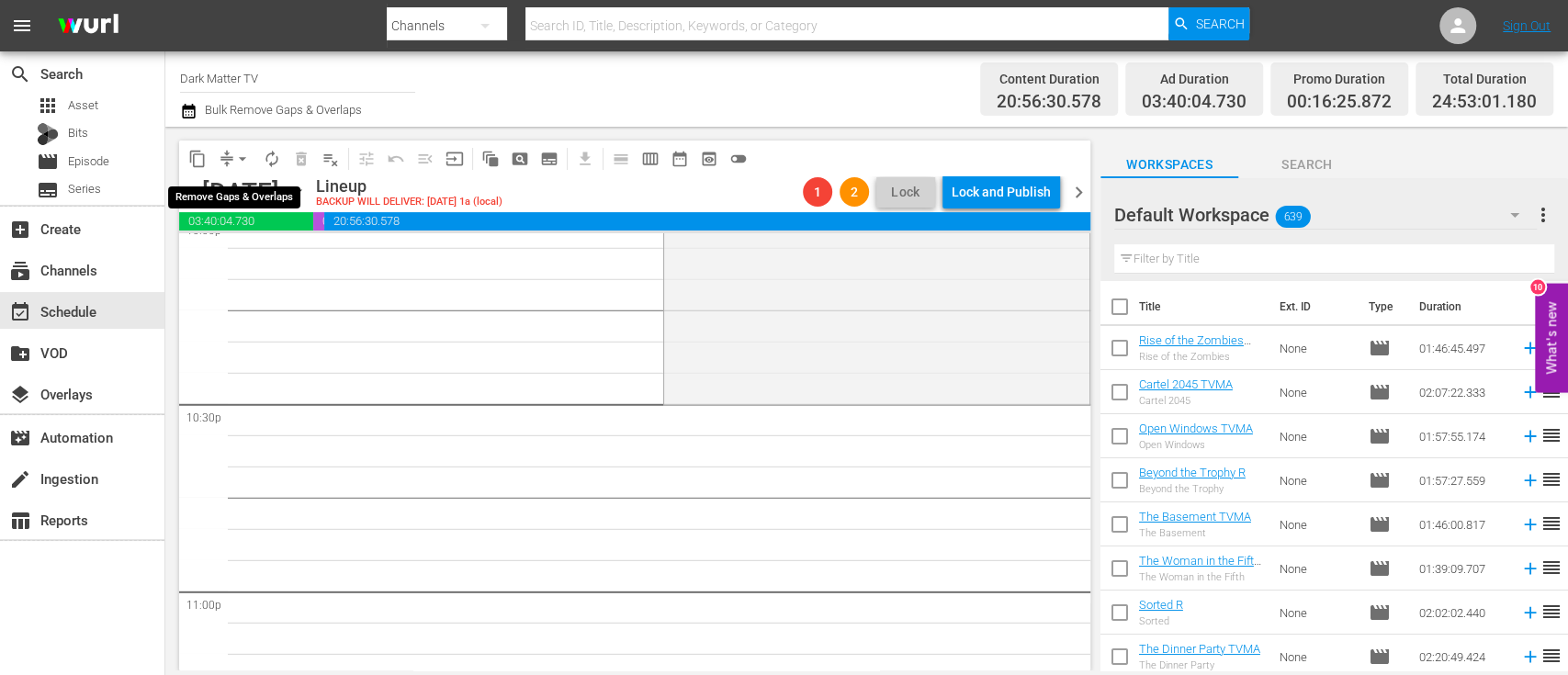
click at [246, 158] on span "arrow_drop_down" at bounding box center [242, 158] width 19 height 19
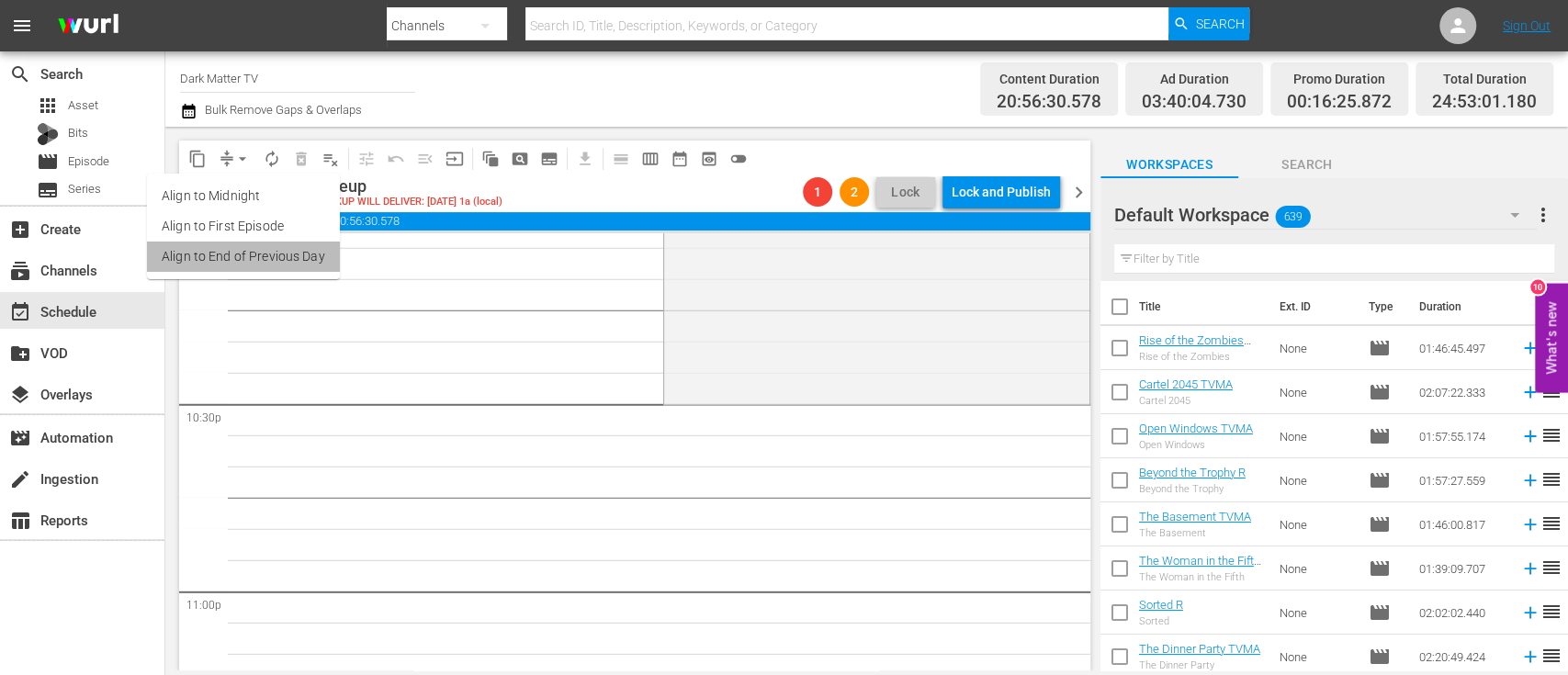
click at [271, 262] on li "Align to End of Previous Day" at bounding box center [243, 256] width 193 height 30
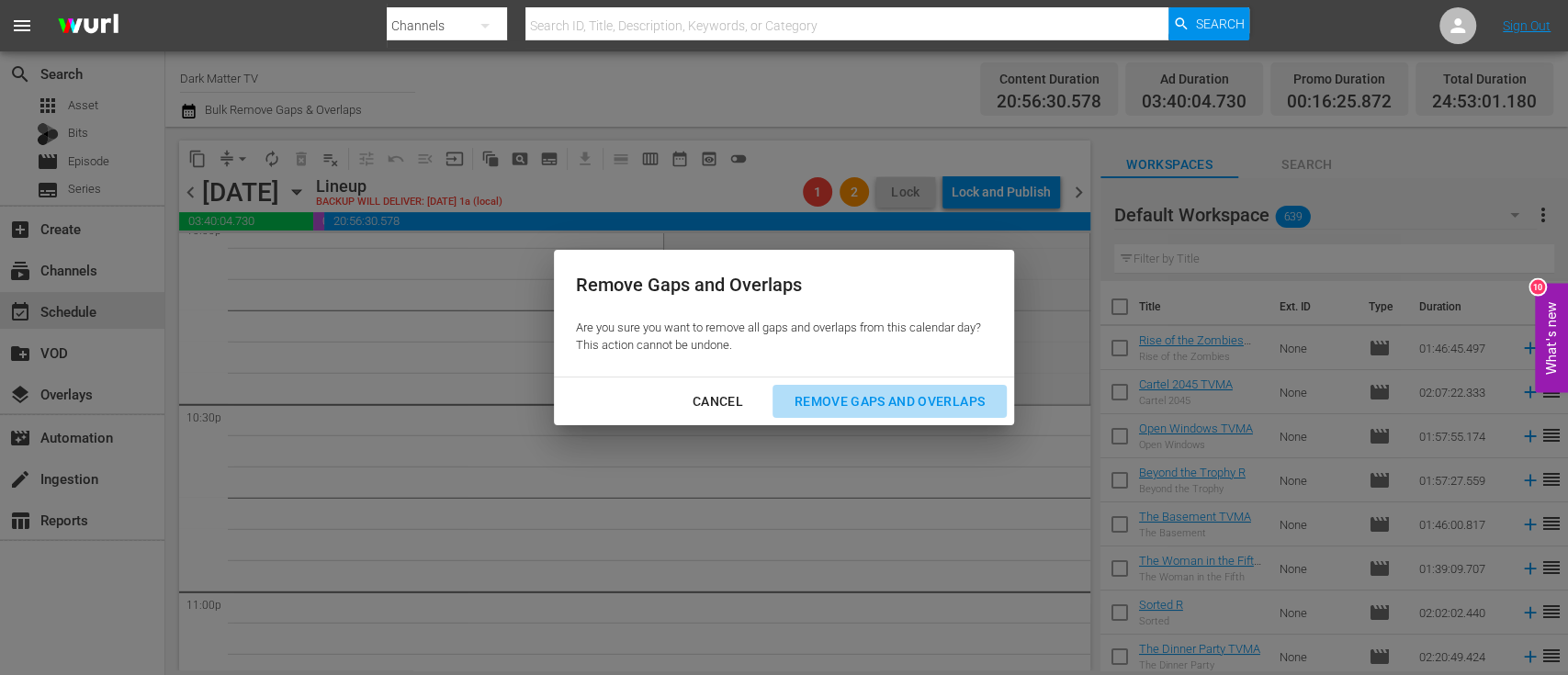
click at [881, 393] on div "Remove Gaps and Overlaps" at bounding box center [889, 401] width 219 height 22
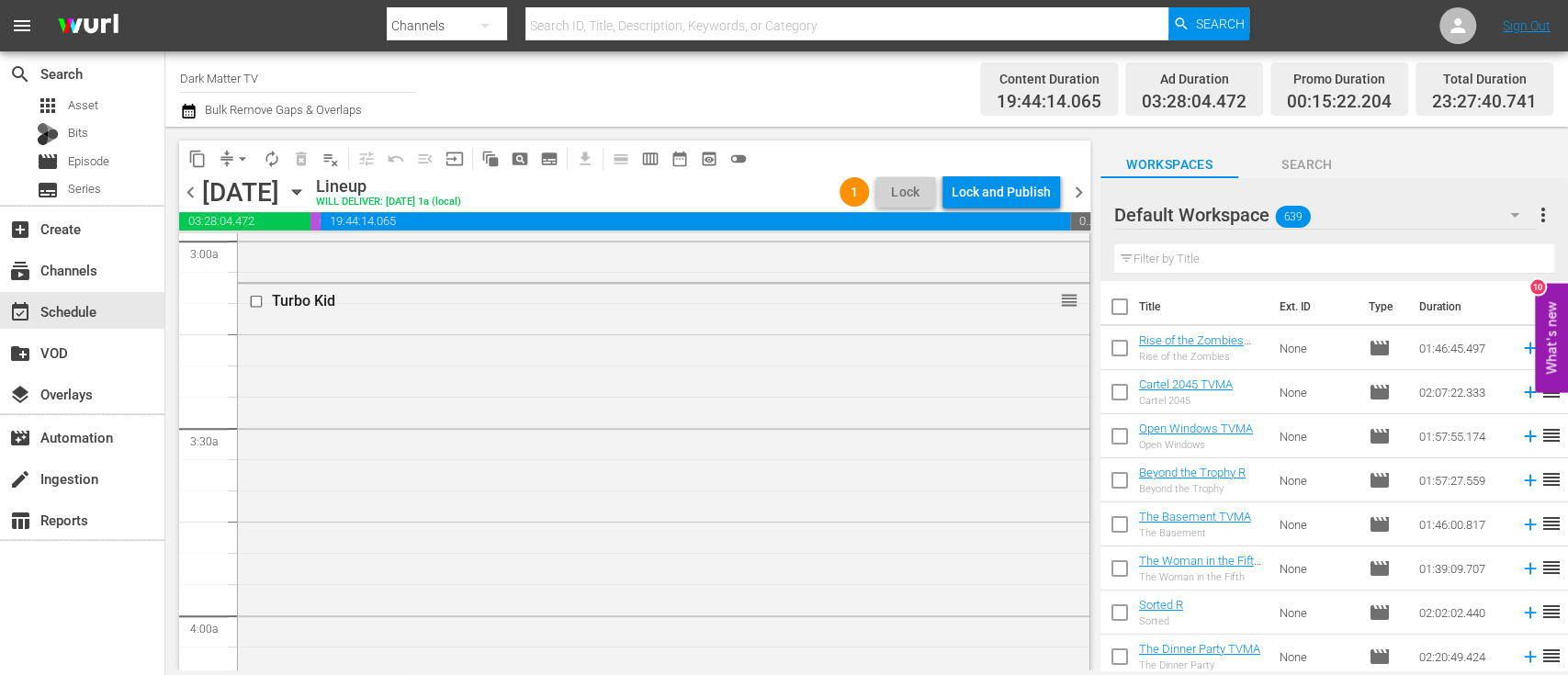
scroll to position [1118, 0]
click at [257, 300] on input "checkbox" at bounding box center [258, 300] width 20 height 16
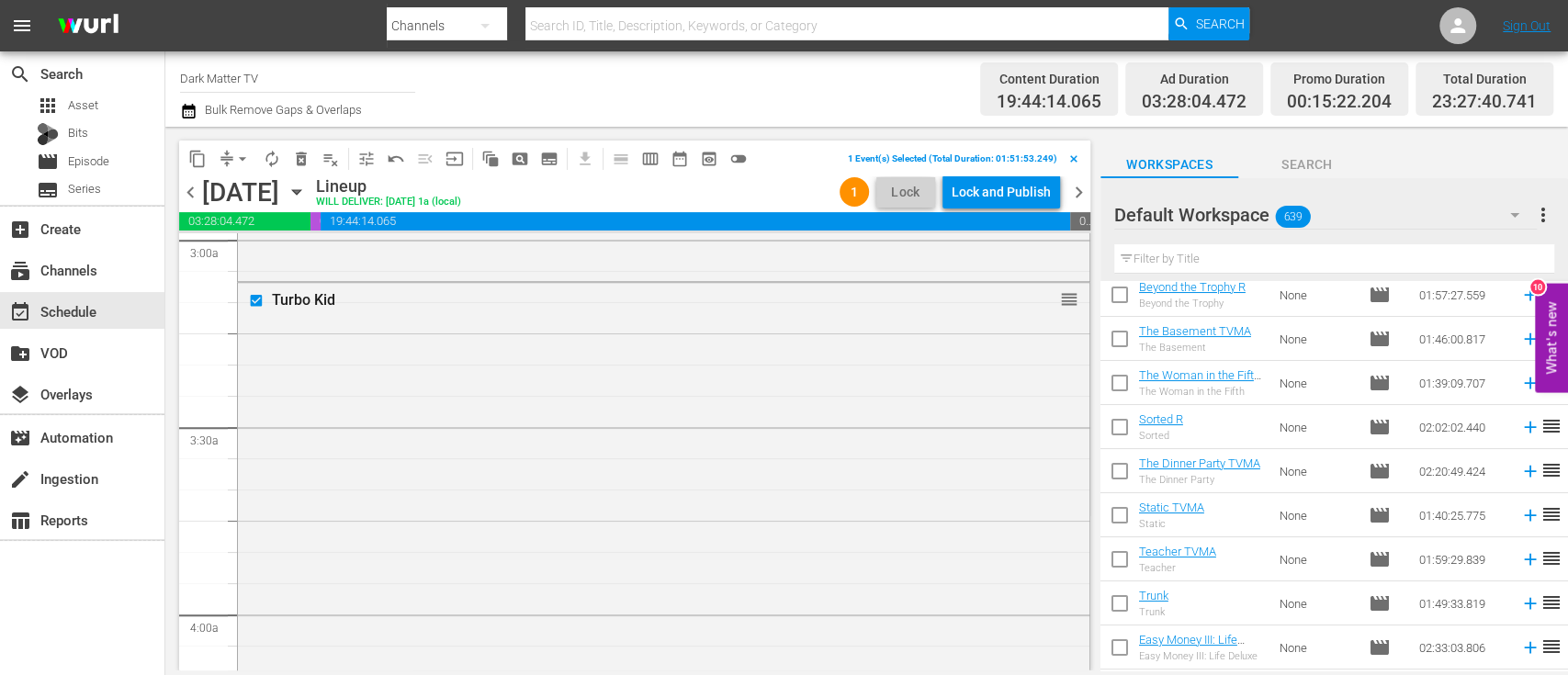
scroll to position [188, 0]
click at [301, 161] on span "delete_forever_outlined" at bounding box center [301, 158] width 19 height 19
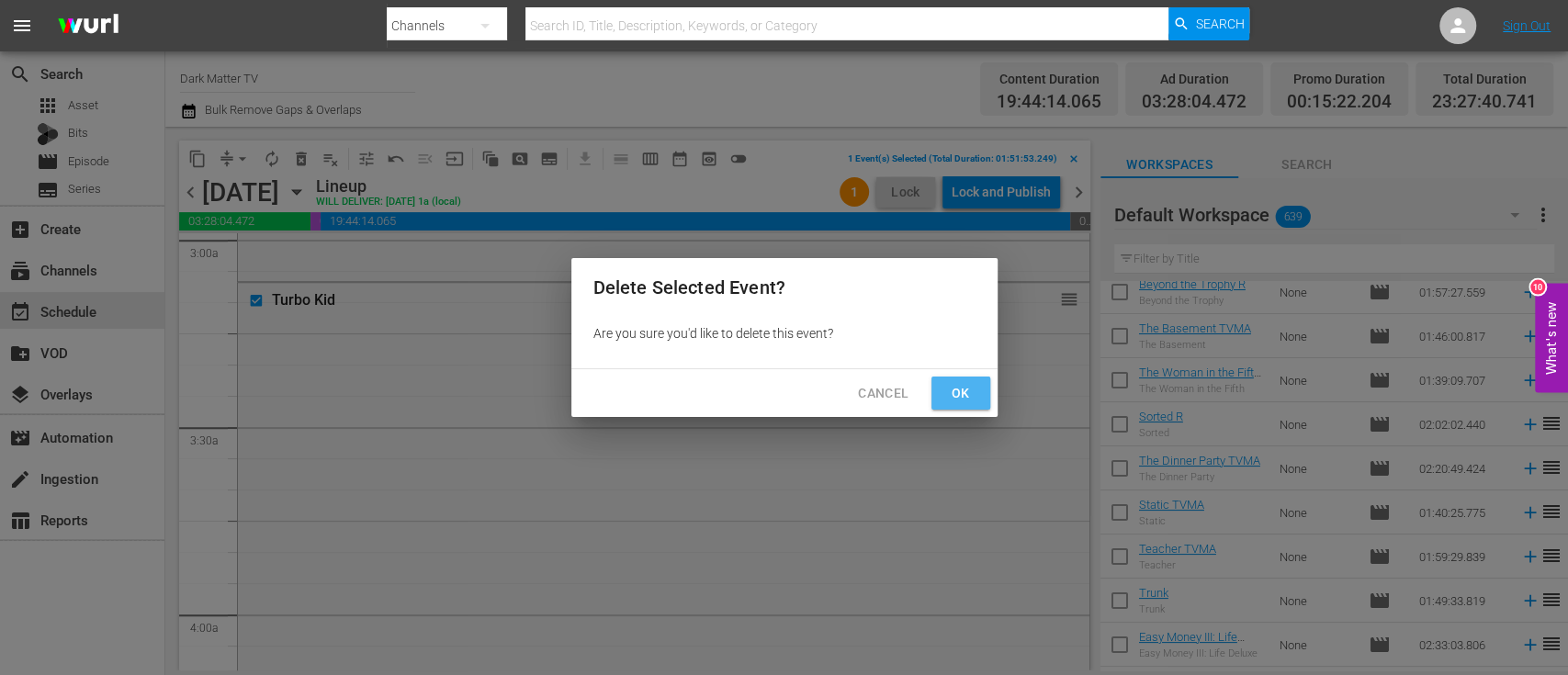
click at [971, 382] on span "Ok" at bounding box center [961, 393] width 29 height 22
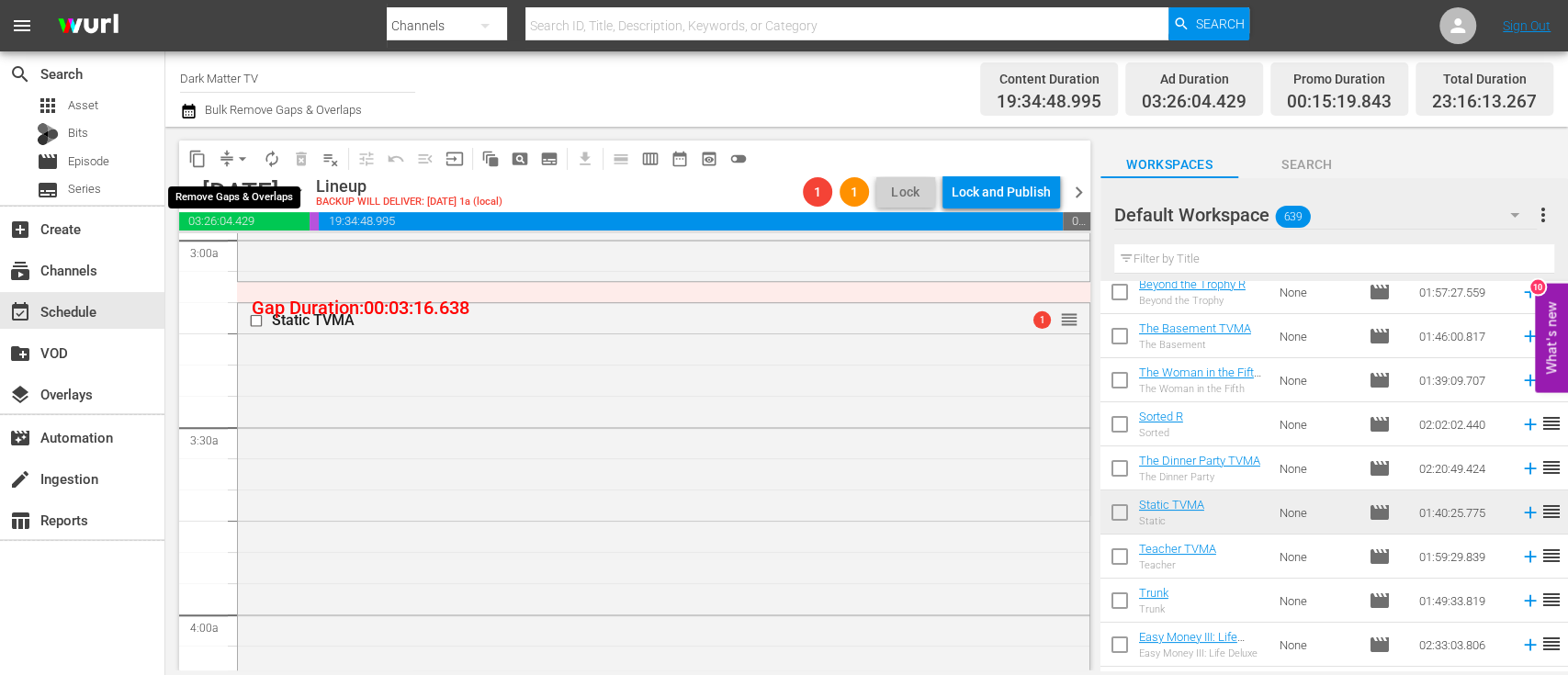
click at [246, 158] on span "arrow_drop_down" at bounding box center [242, 158] width 19 height 19
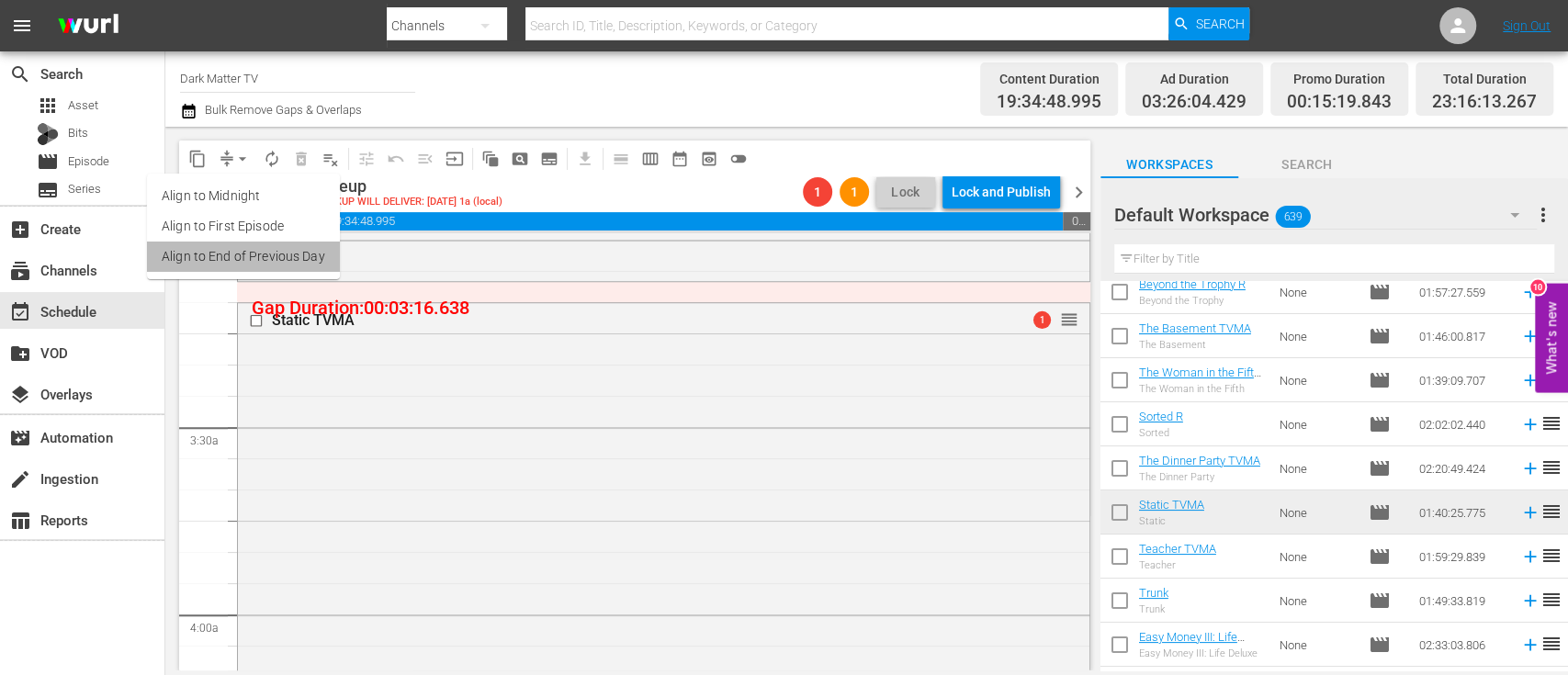
click at [273, 258] on li "Align to End of Previous Day" at bounding box center [243, 256] width 193 height 30
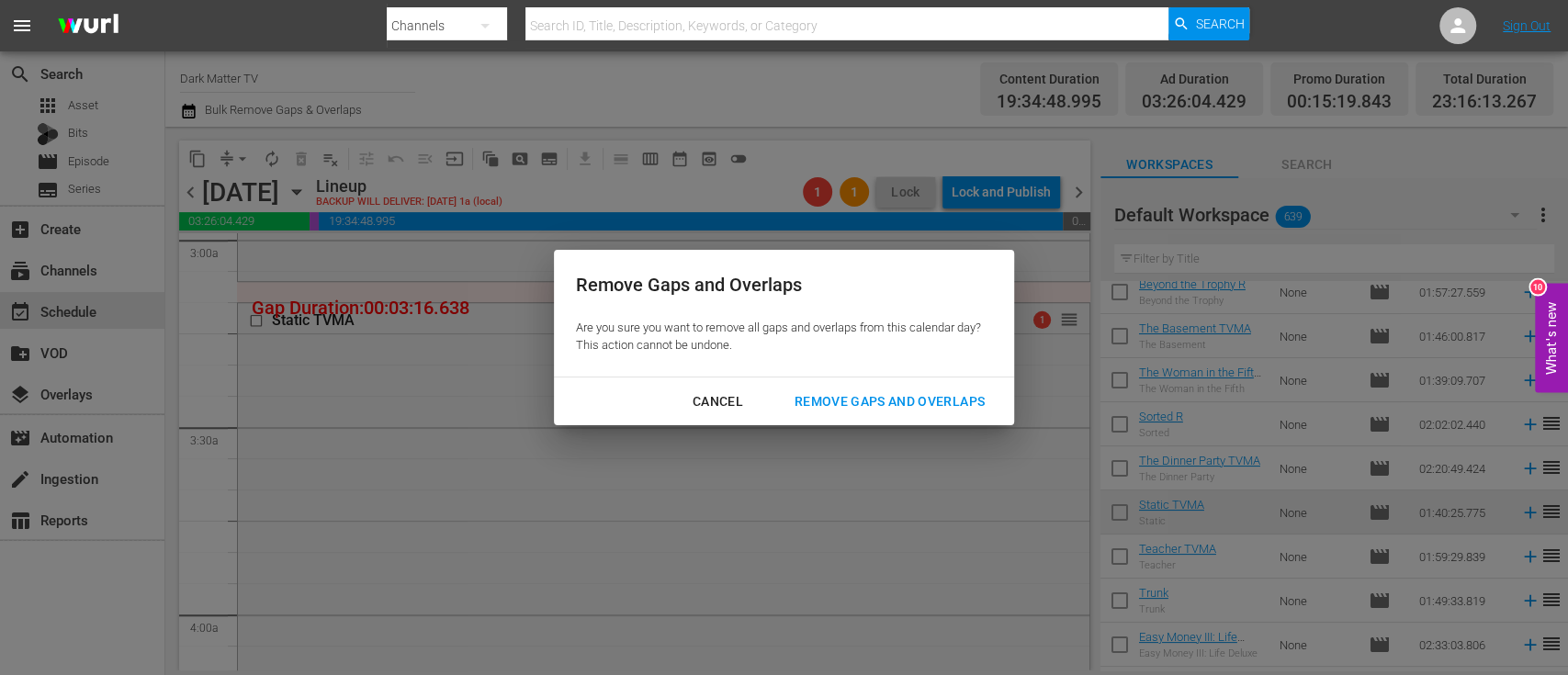
click at [896, 411] on div "Remove Gaps and Overlaps" at bounding box center [889, 401] width 219 height 22
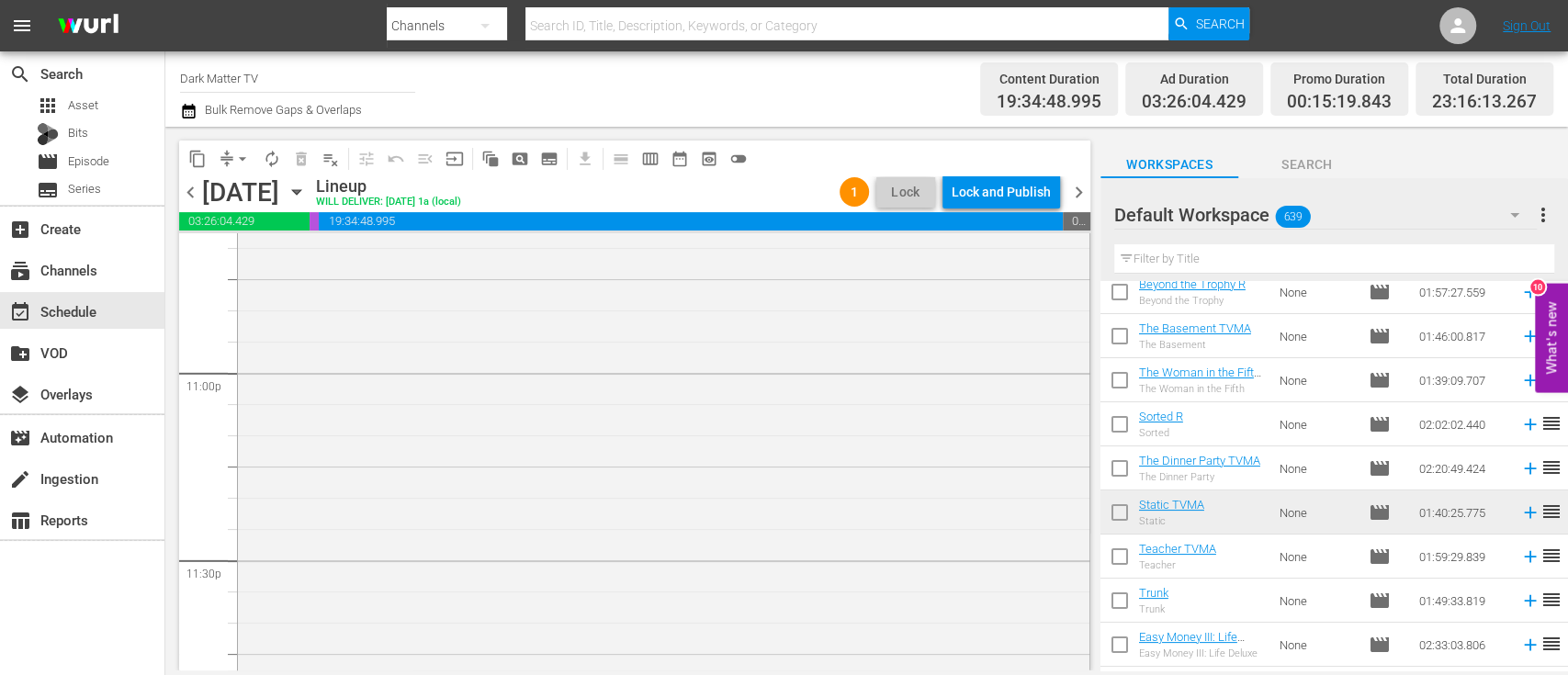
scroll to position [8611, 0]
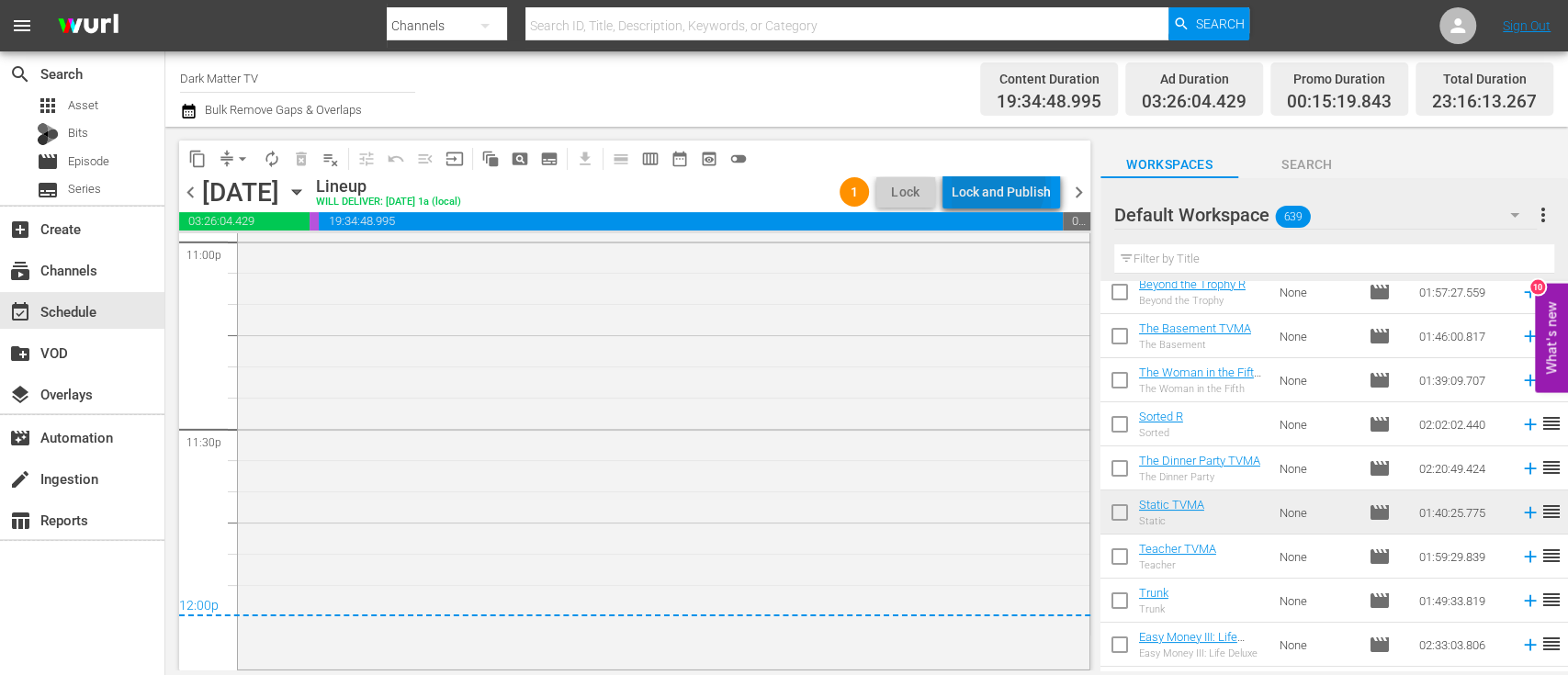
click at [987, 183] on div "Lock and Publish" at bounding box center [1001, 192] width 99 height 33
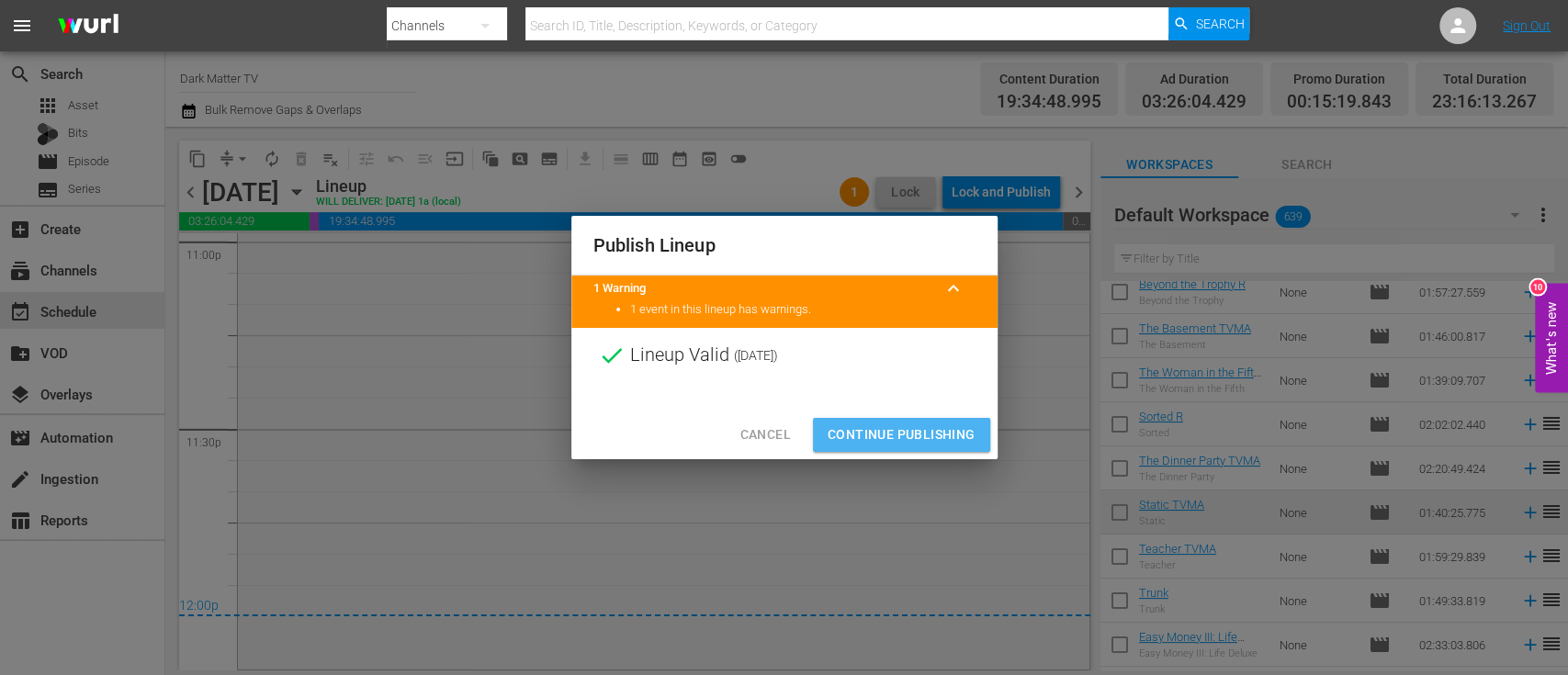
click at [906, 435] on span "Continue Publishing" at bounding box center [901, 434] width 148 height 22
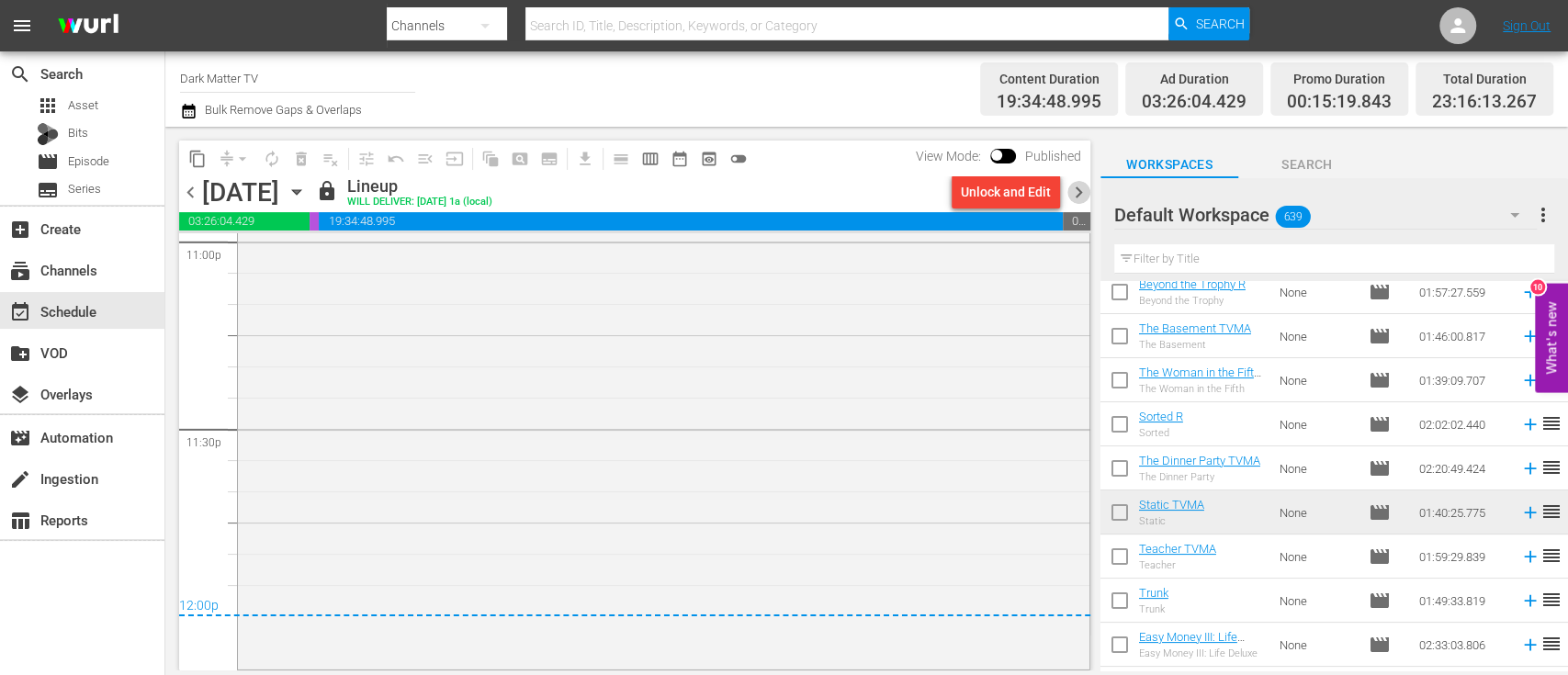
click at [1087, 188] on span "chevron_right" at bounding box center [1078, 192] width 22 height 22
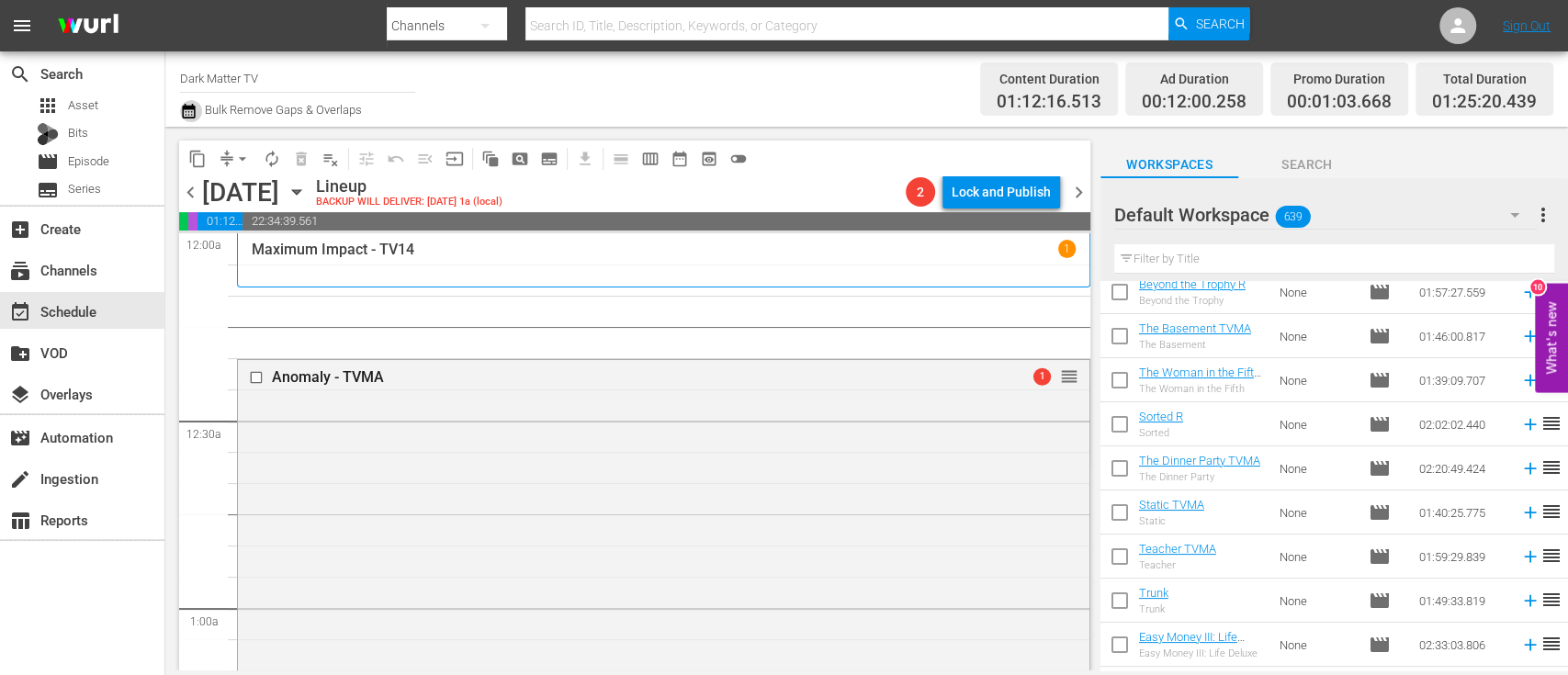
click at [195, 109] on icon "button" at bounding box center [188, 111] width 13 height 15
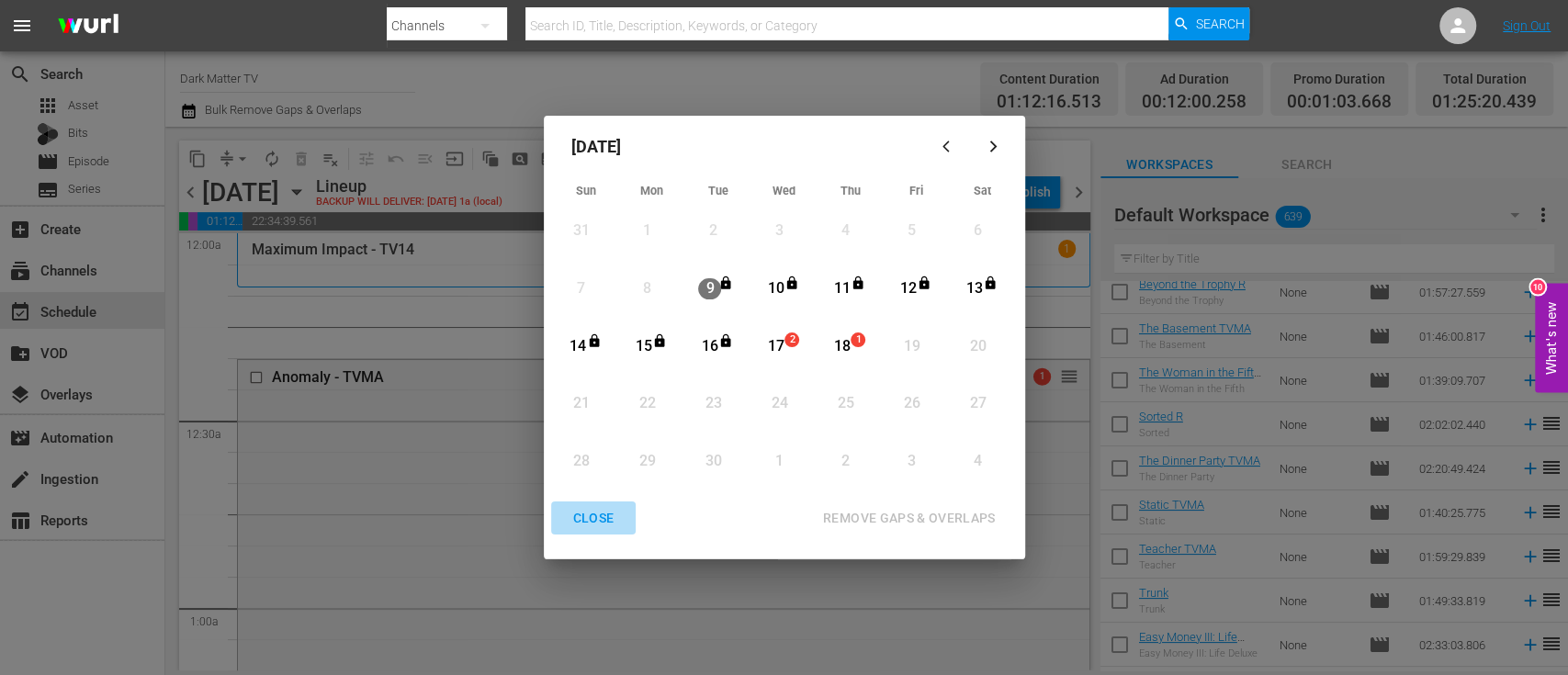
click at [583, 518] on div "CLOSE" at bounding box center [594, 518] width 70 height 22
